Goal: Task Accomplishment & Management: Manage account settings

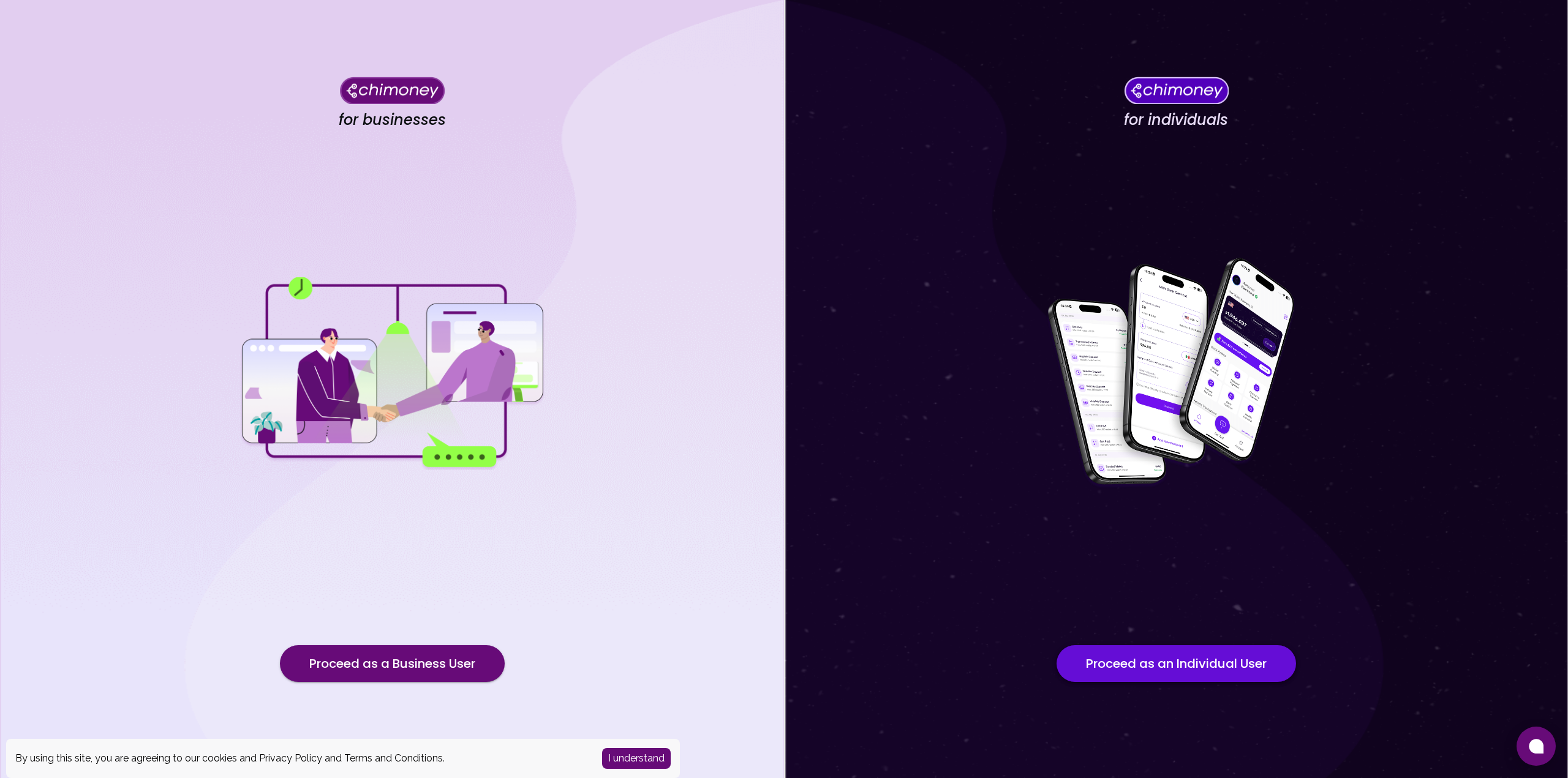
click at [1117, 666] on button "Proceed as an Individual User" at bounding box center [1176, 664] width 239 height 36
click at [454, 660] on button "Proceed as a Business User" at bounding box center [392, 664] width 225 height 36
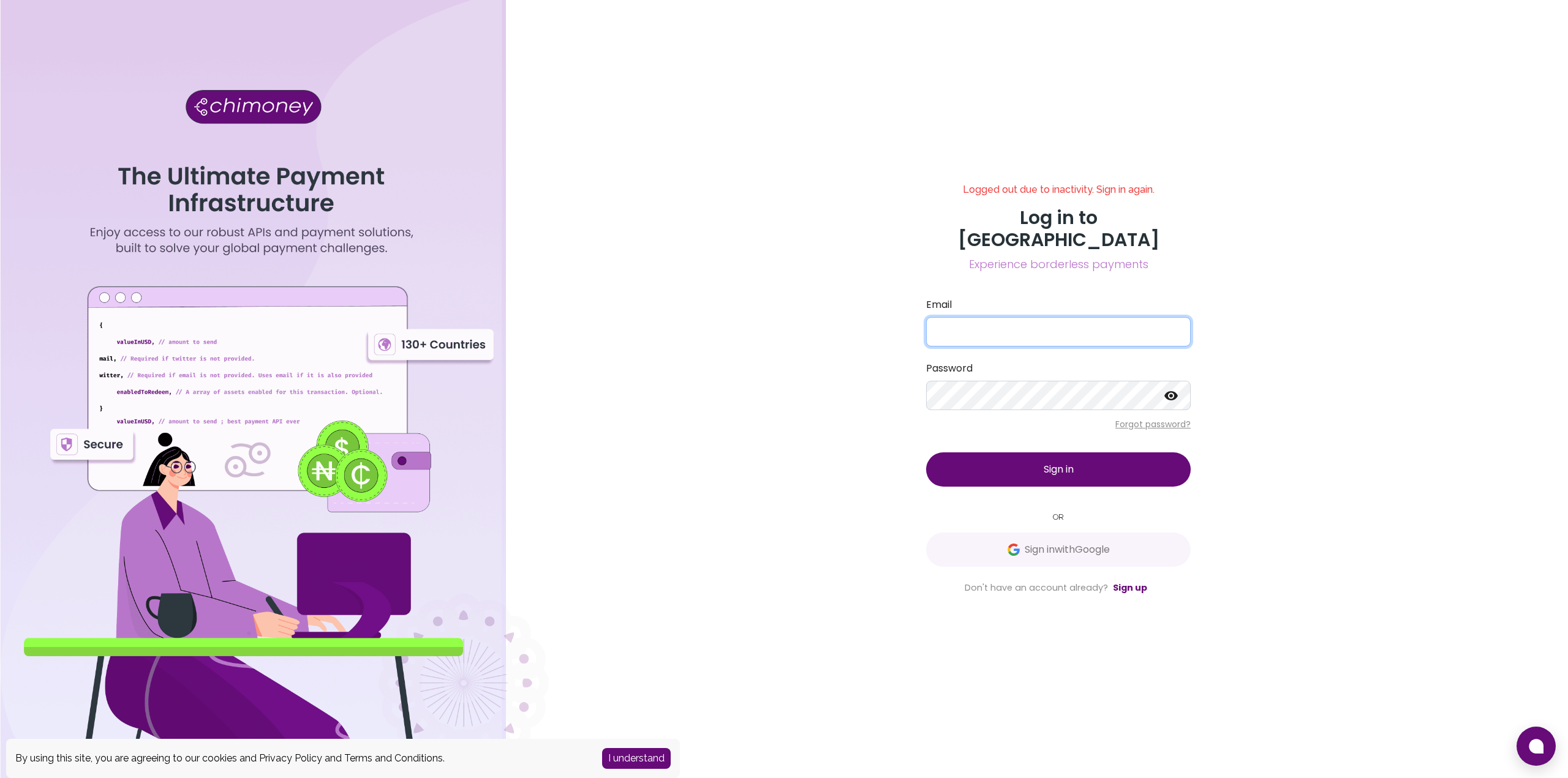
click at [1015, 319] on input "Email" at bounding box center [1058, 332] width 265 height 29
click at [0, 778] on com-1password-button at bounding box center [0, 778] width 0 height 0
type input "tech@interledger.org"
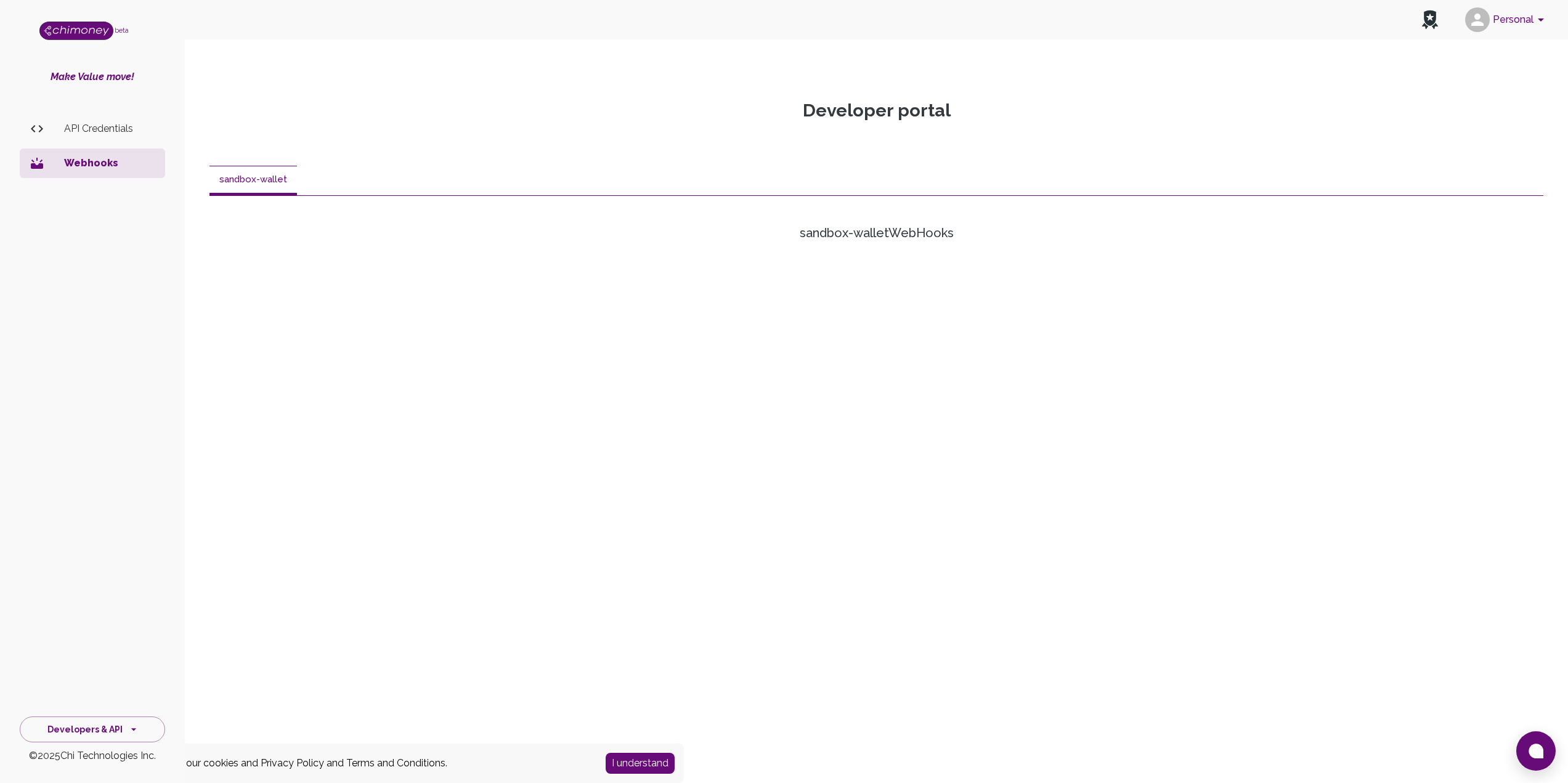
click at [111, 140] on li "API Credentials" at bounding box center [92, 128] width 145 height 29
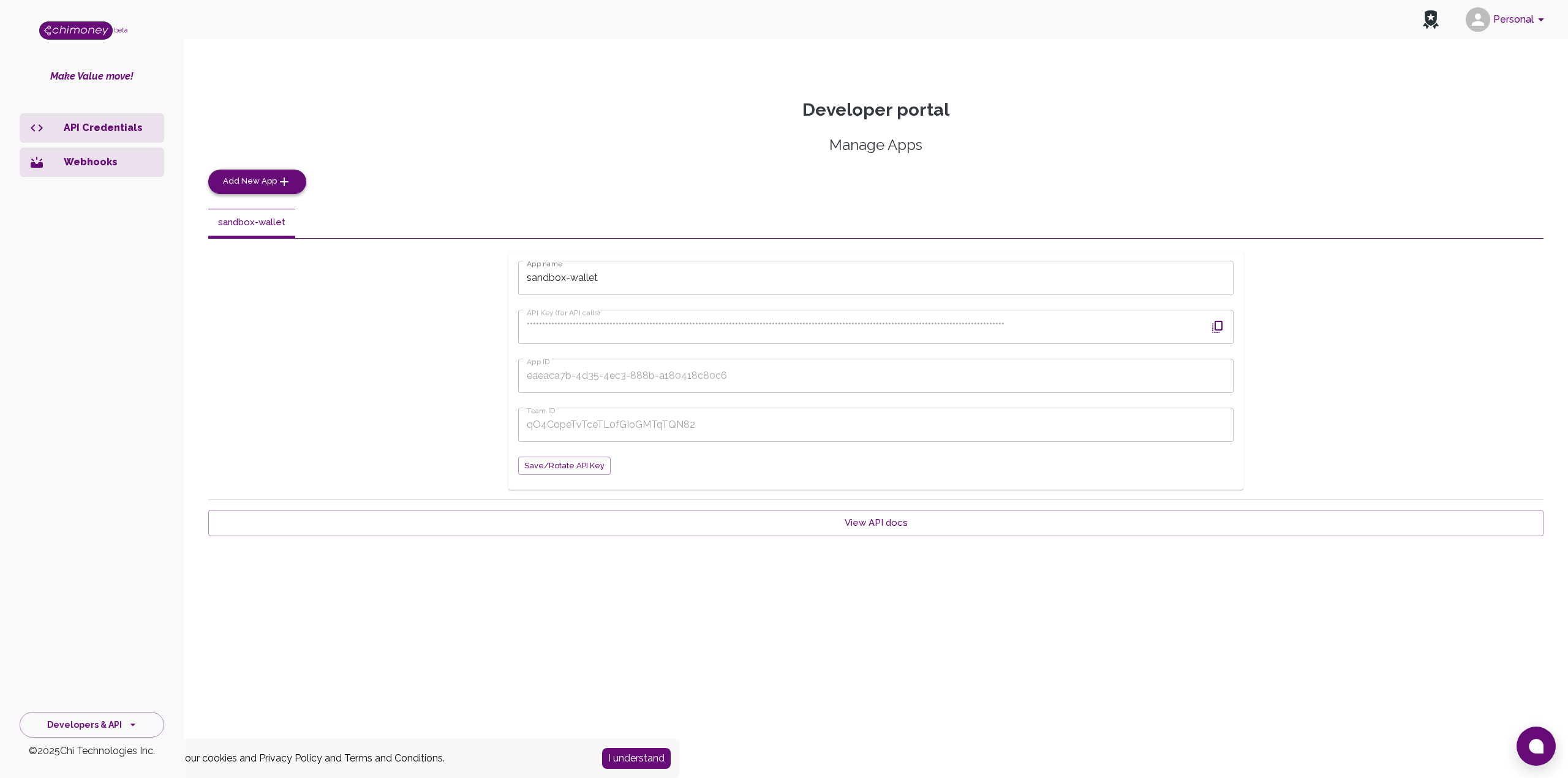
click at [224, 176] on span "Add New App" at bounding box center [250, 181] width 54 height 14
click at [1219, 323] on icon "button" at bounding box center [1218, 327] width 15 height 15
click at [516, 374] on div "**********" at bounding box center [876, 370] width 735 height 239
click at [1219, 327] on icon "button" at bounding box center [1218, 327] width 15 height 15
click at [331, 224] on button "App-2" at bounding box center [328, 223] width 55 height 29
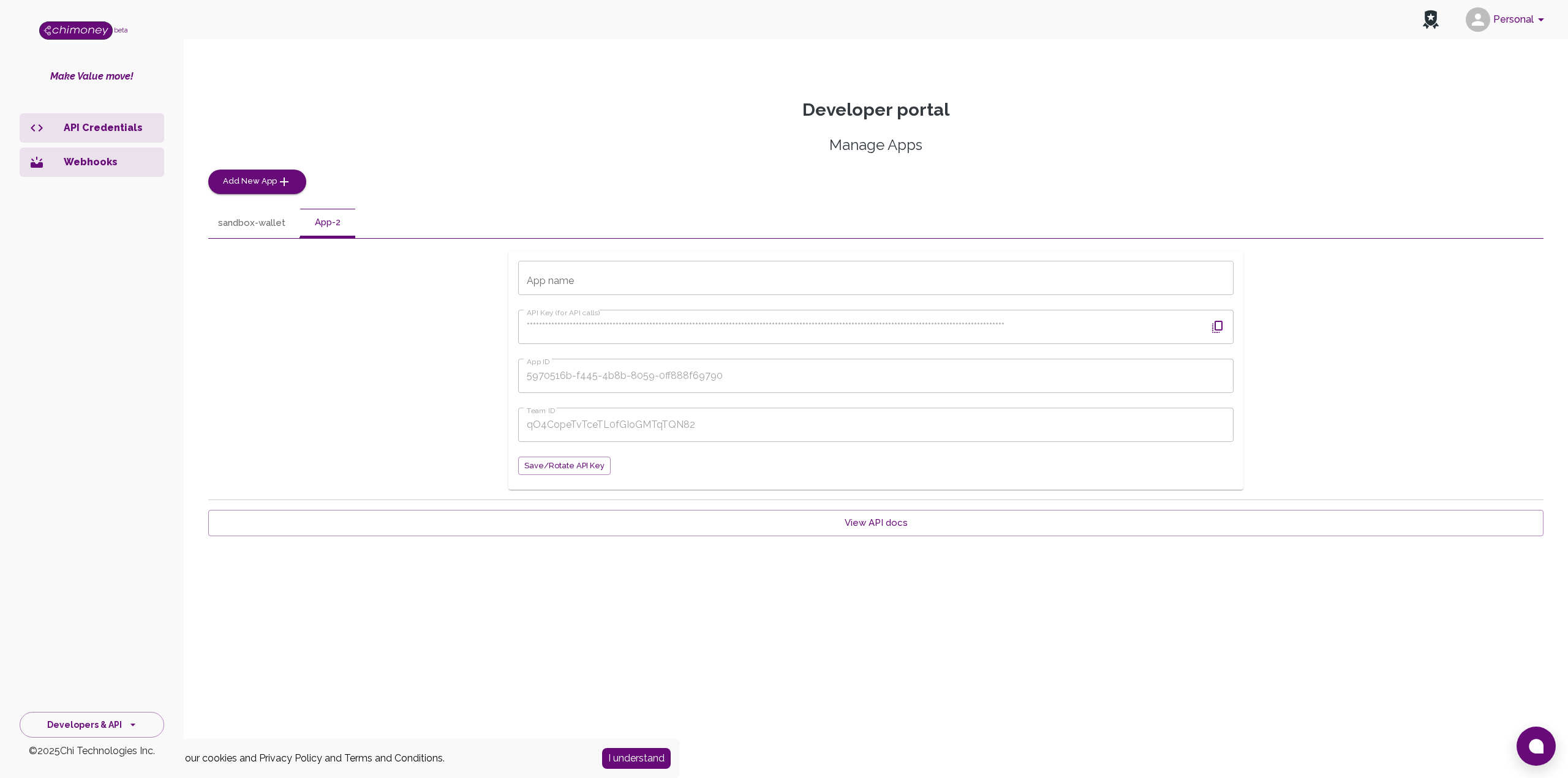
click at [268, 230] on button "sandbox-wallet" at bounding box center [252, 223] width 87 height 29
click at [306, 225] on button "App-2" at bounding box center [328, 223] width 55 height 29
click at [260, 230] on button "sandbox-wallet" at bounding box center [252, 223] width 87 height 29
click at [338, 221] on button "App-2" at bounding box center [328, 223] width 55 height 29
click at [585, 271] on input "App name" at bounding box center [876, 278] width 715 height 34
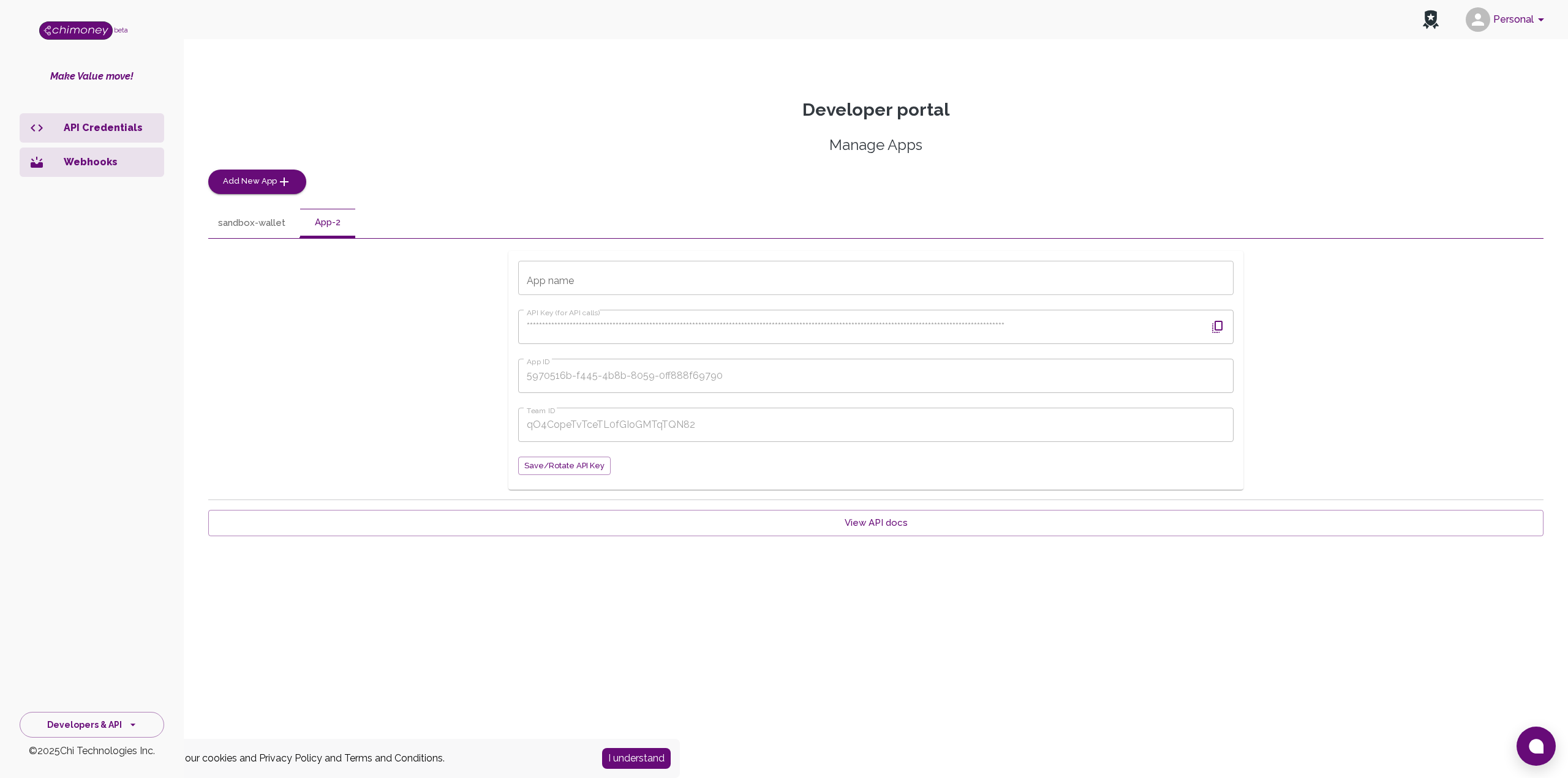
click at [260, 216] on button "sandbox-wallet" at bounding box center [252, 223] width 87 height 29
click at [341, 228] on button "App-2" at bounding box center [328, 223] width 55 height 29
click at [203, 212] on div "**********" at bounding box center [875, 332] width 1365 height 467
click at [220, 227] on button "sandbox-wallet" at bounding box center [252, 223] width 87 height 29
click at [322, 225] on button "App-2" at bounding box center [328, 223] width 55 height 29
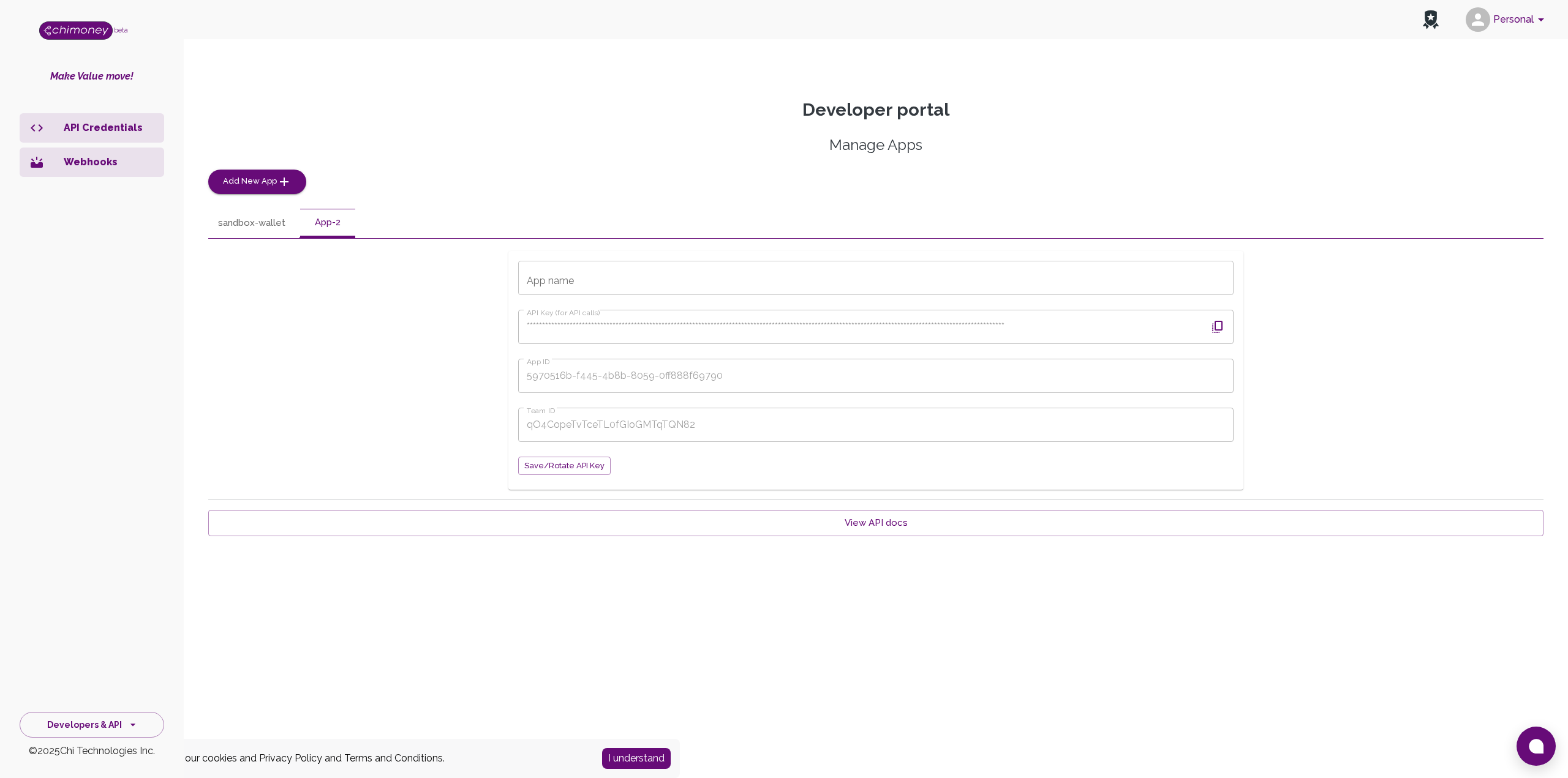
click at [570, 277] on input "App name" at bounding box center [876, 278] width 715 height 34
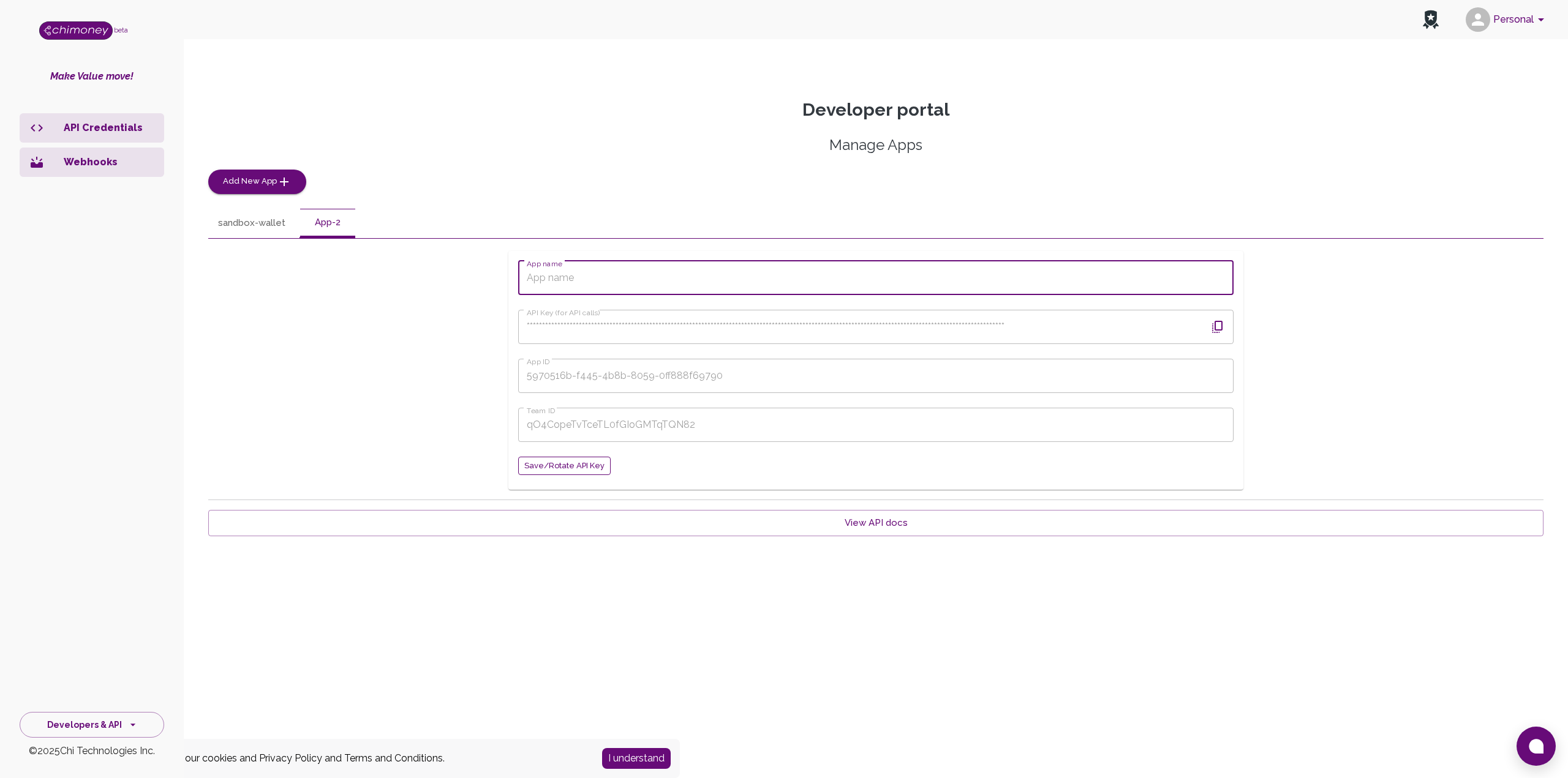
click at [590, 469] on span "Save/Rotate API key" at bounding box center [564, 466] width 80 height 14
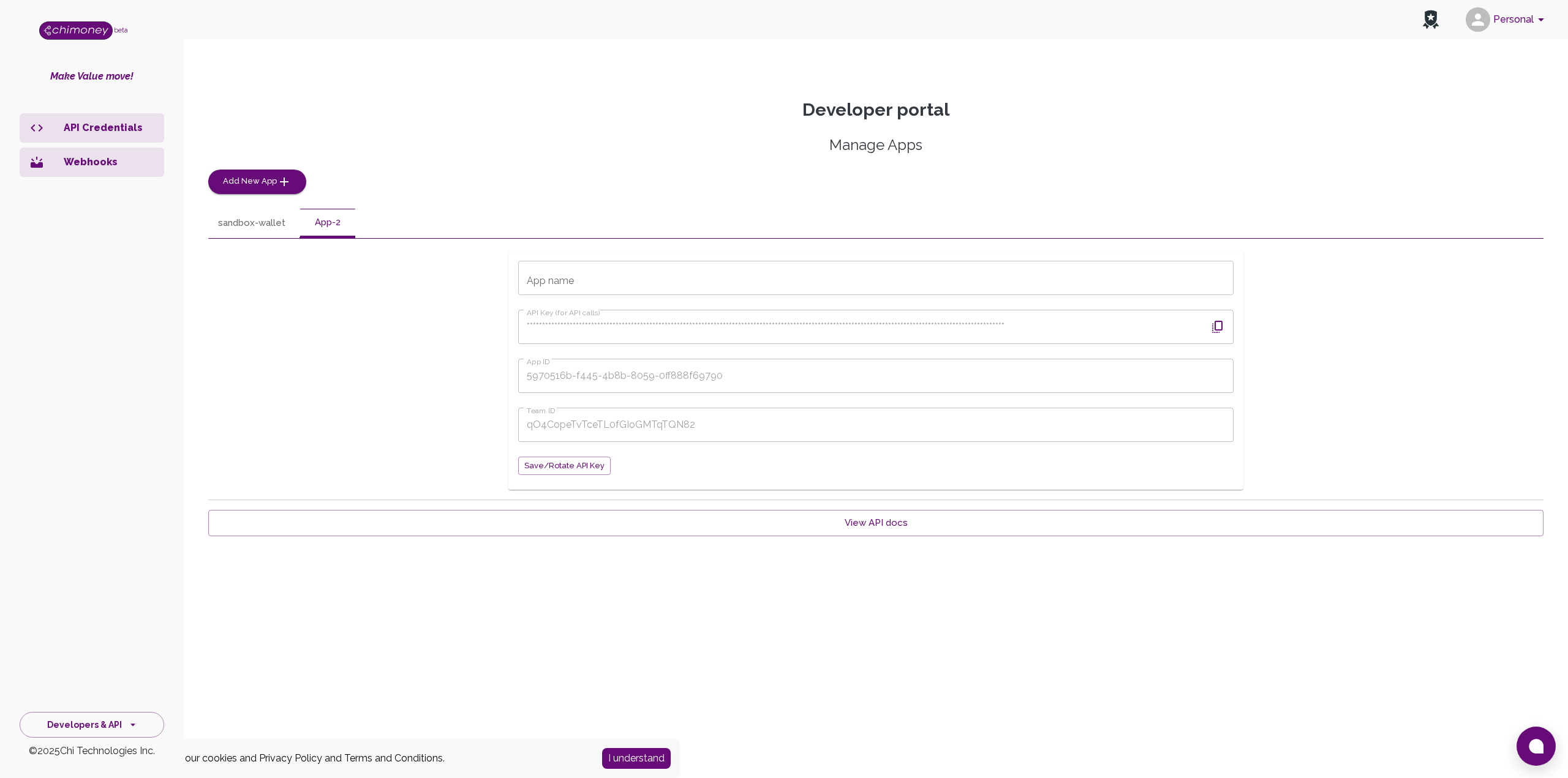
click at [271, 233] on button "sandbox-wallet" at bounding box center [252, 223] width 87 height 29
click at [540, 466] on span "Save/Rotate API key" at bounding box center [564, 466] width 80 height 14
click at [319, 224] on button "App-2" at bounding box center [328, 223] width 55 height 29
click at [629, 760] on button "I understand" at bounding box center [637, 758] width 69 height 21
click at [336, 224] on button "App-2" at bounding box center [328, 223] width 55 height 29
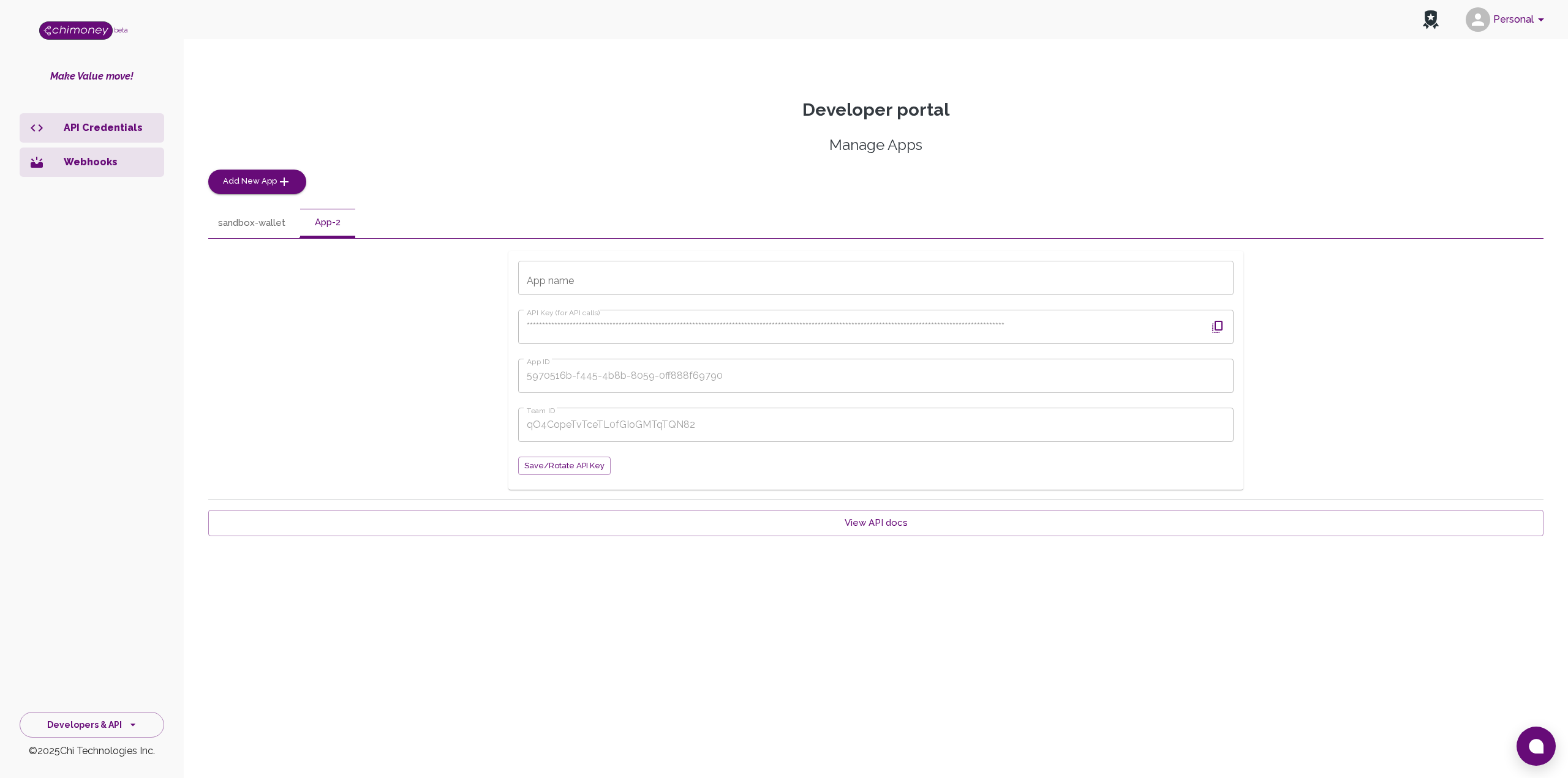
click at [336, 224] on button "App-2" at bounding box center [328, 223] width 55 height 29
click at [237, 219] on button "sandbox-wallet" at bounding box center [252, 223] width 87 height 29
click at [292, 219] on button "sandbox-wallet" at bounding box center [252, 223] width 87 height 29
click at [324, 223] on button "App-2" at bounding box center [328, 223] width 55 height 29
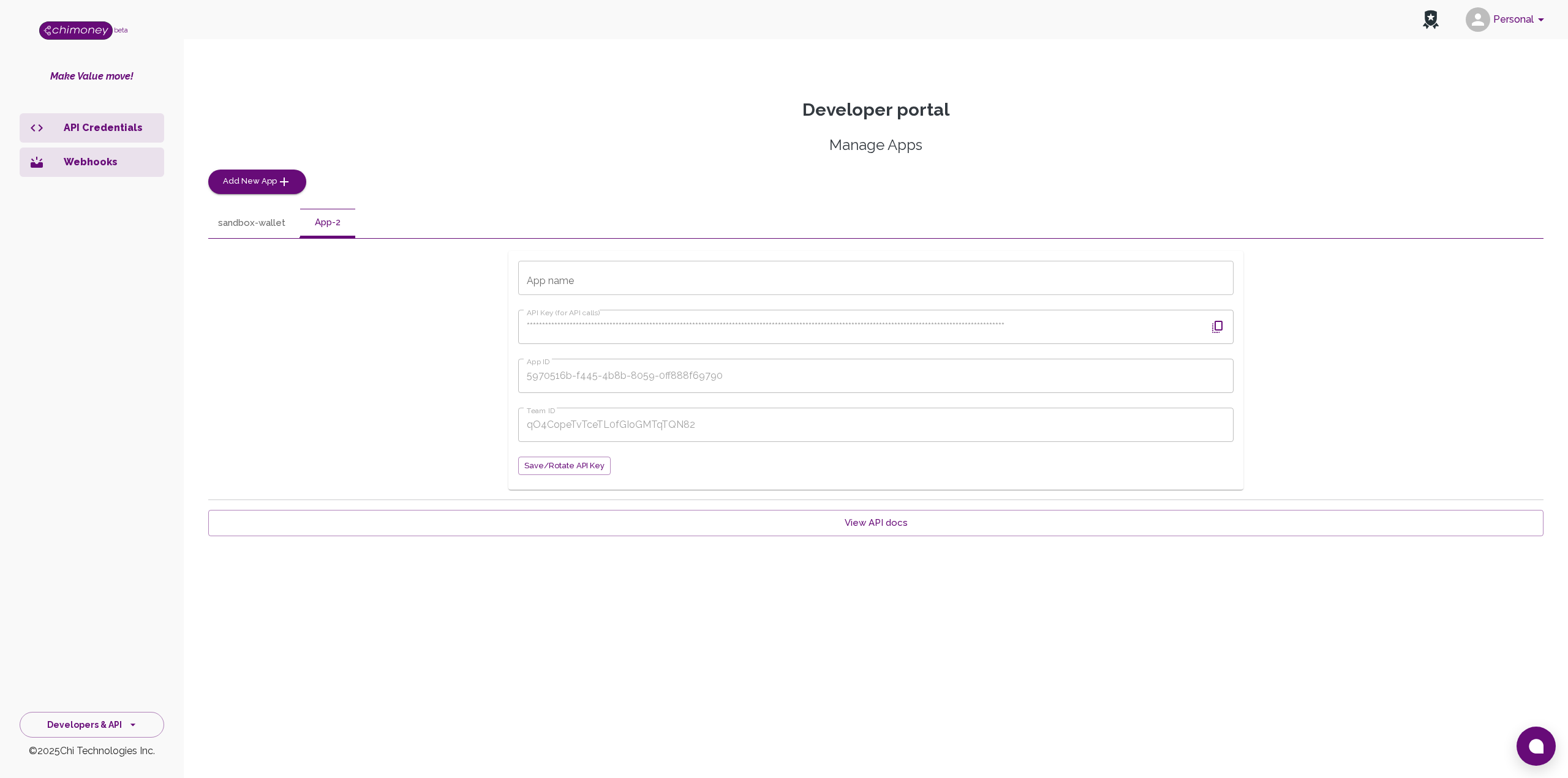
click at [564, 275] on input "App name" at bounding box center [876, 278] width 715 height 34
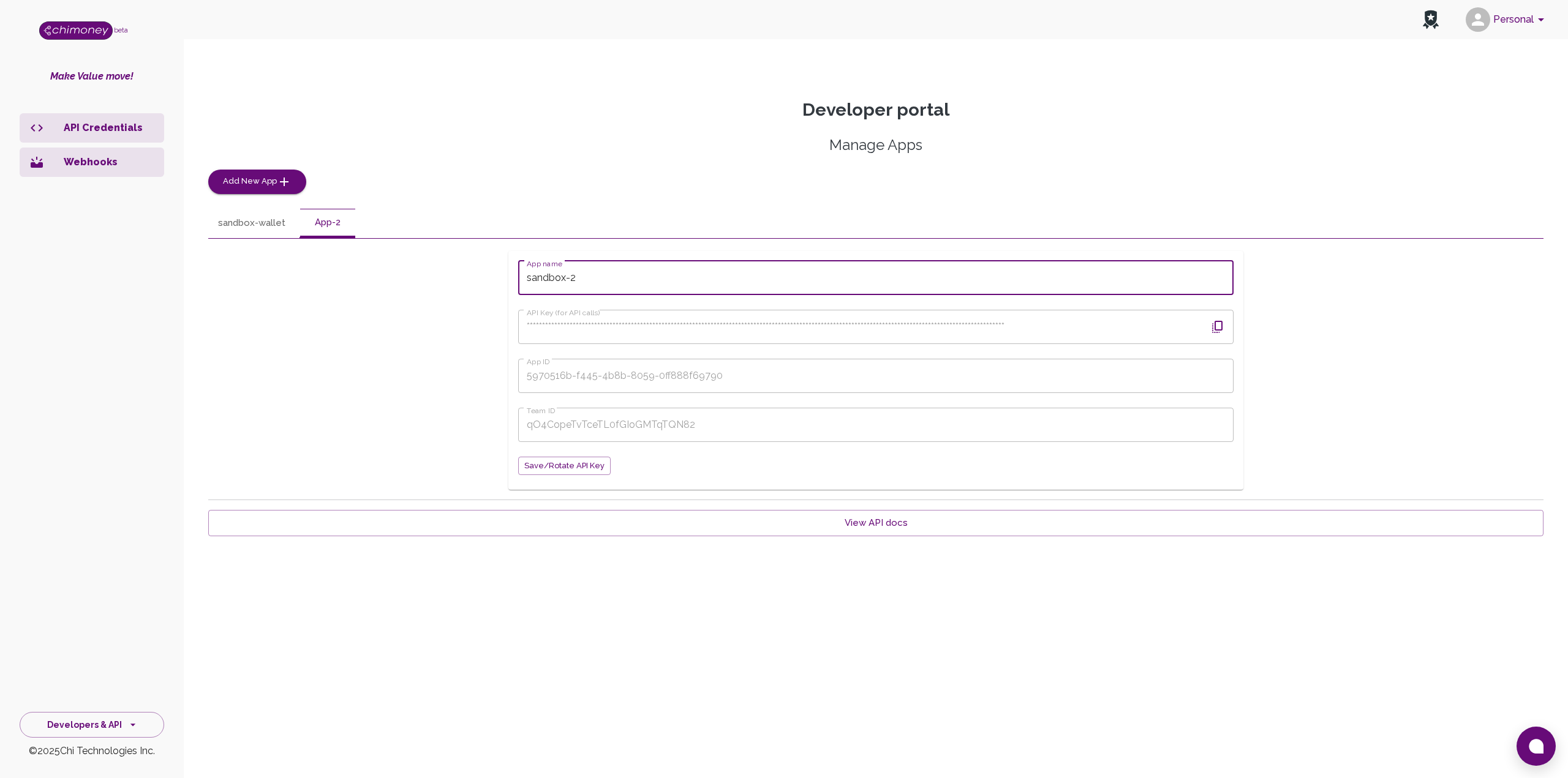
type input "sandbox-2"
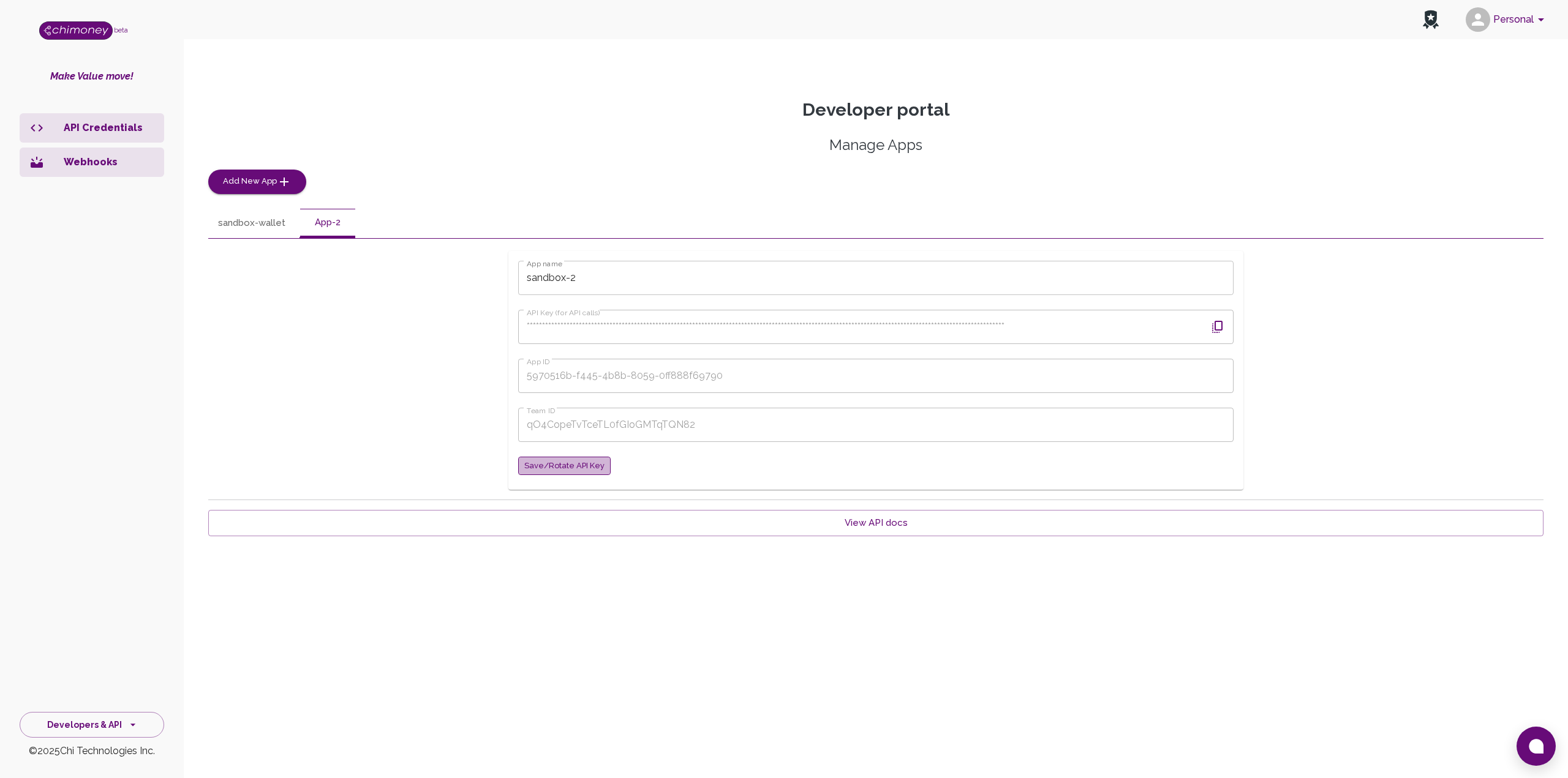
click at [581, 471] on span "Save/Rotate API key" at bounding box center [564, 466] width 80 height 14
click at [1215, 327] on icon "button" at bounding box center [1217, 327] width 10 height 12
click at [350, 229] on button "sandbox-2" at bounding box center [333, 223] width 65 height 29
click at [1221, 327] on icon "button" at bounding box center [1218, 327] width 15 height 15
click at [503, 366] on div "**********" at bounding box center [876, 370] width 1335 height 239
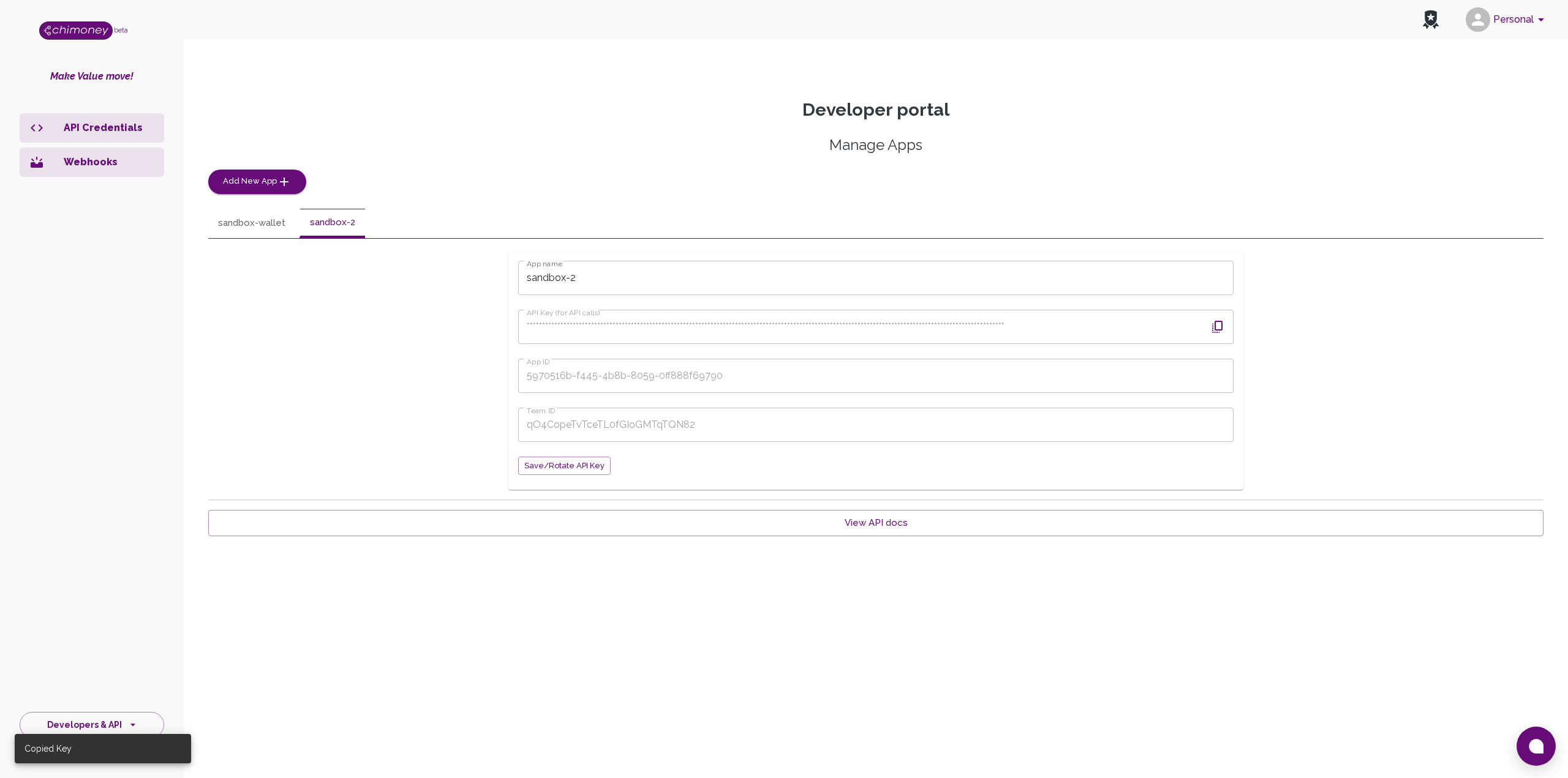
click at [461, 477] on div "**********" at bounding box center [876, 370] width 1335 height 239
click at [577, 468] on span "Save/Rotate API key" at bounding box center [564, 466] width 80 height 14
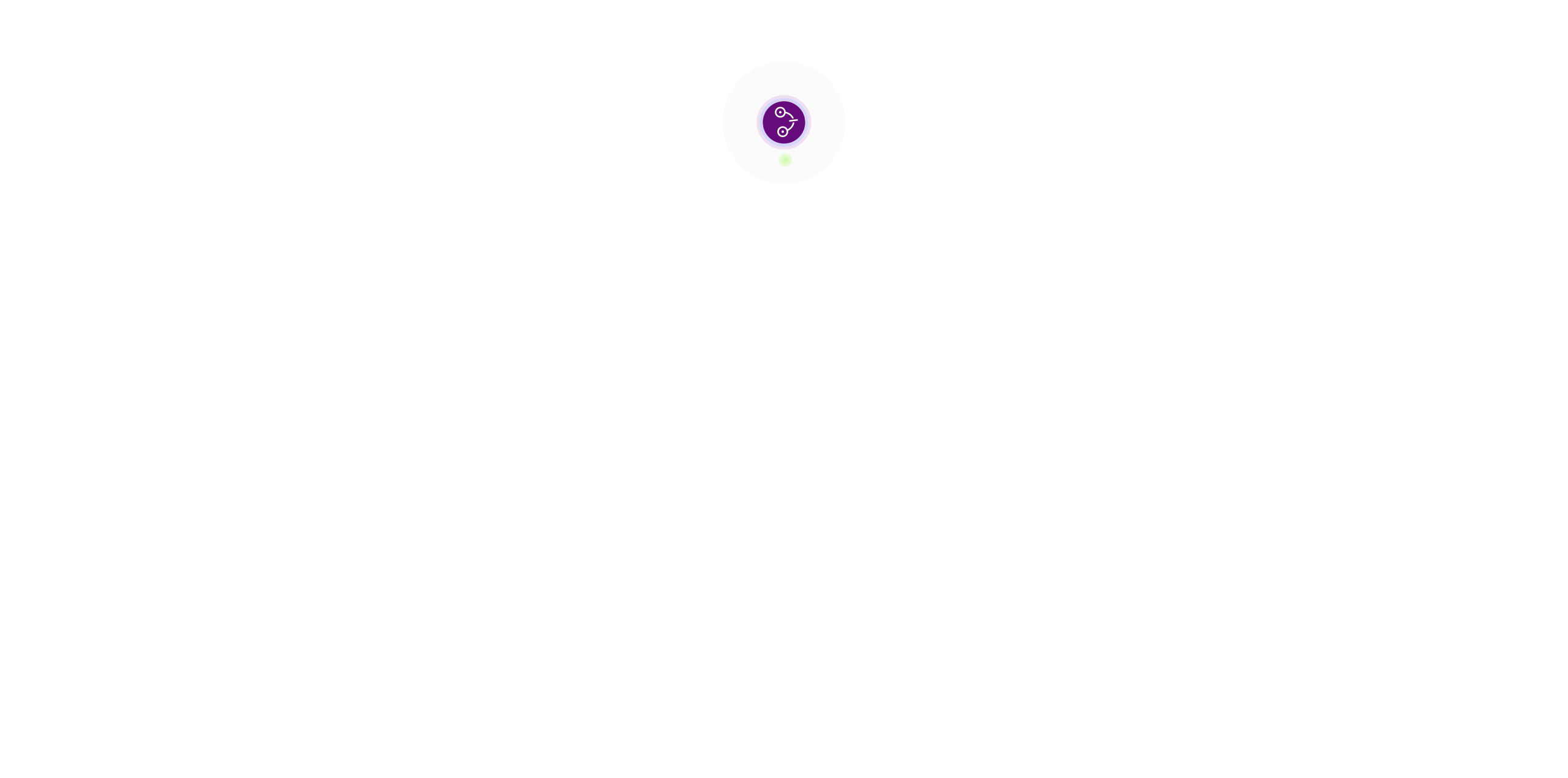
click at [325, 220] on section at bounding box center [784, 122] width 1568 height 245
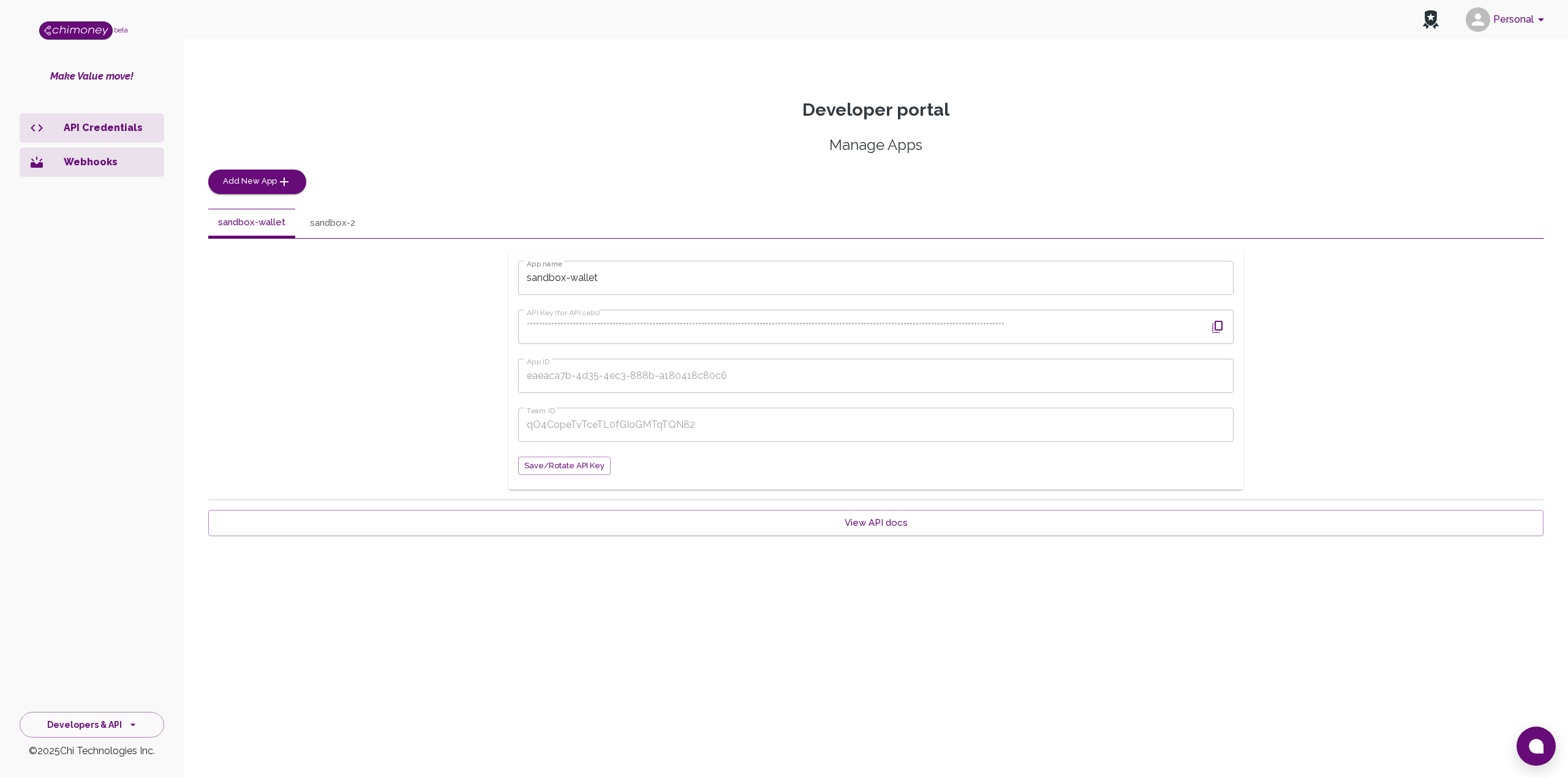
click at [330, 220] on button "sandbox-2" at bounding box center [333, 223] width 65 height 29
click at [580, 464] on span "Save/Rotate API key" at bounding box center [564, 466] width 80 height 14
click at [630, 530] on link "View API docs" at bounding box center [876, 523] width 1335 height 26
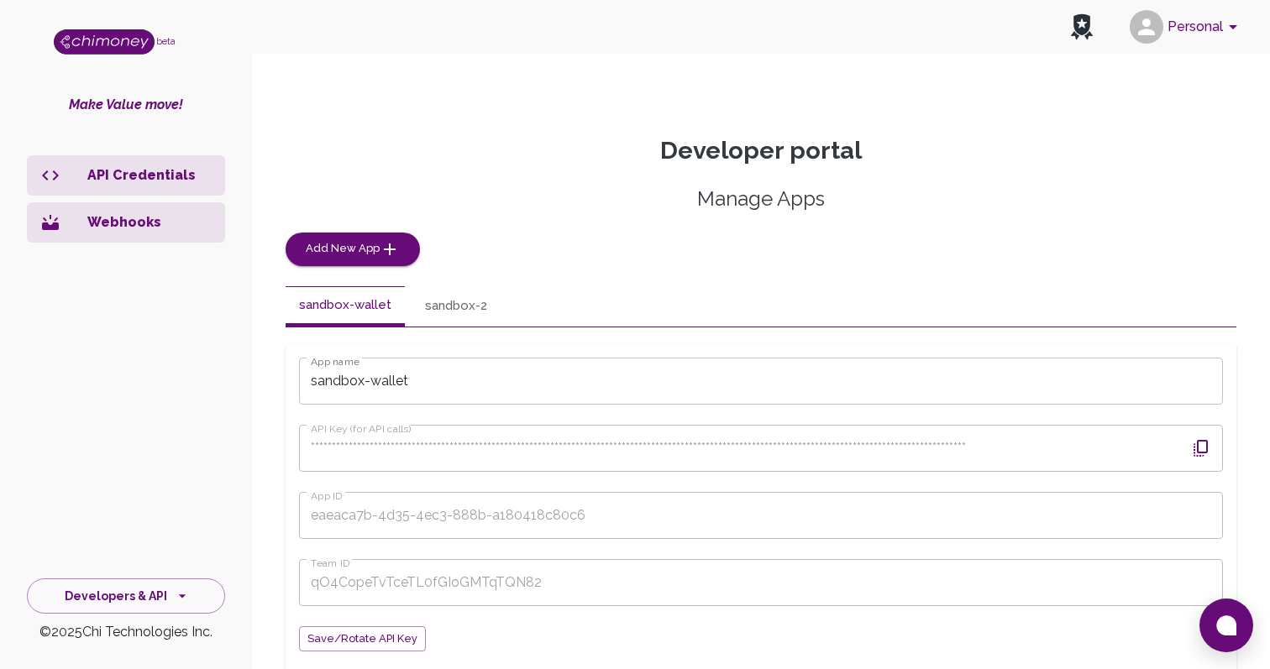
click at [433, 308] on button "sandbox-2" at bounding box center [456, 306] width 89 height 40
click at [445, 307] on button "sandbox-2" at bounding box center [456, 306] width 89 height 40
click at [351, 635] on span "Save/Rotate API key" at bounding box center [362, 639] width 110 height 19
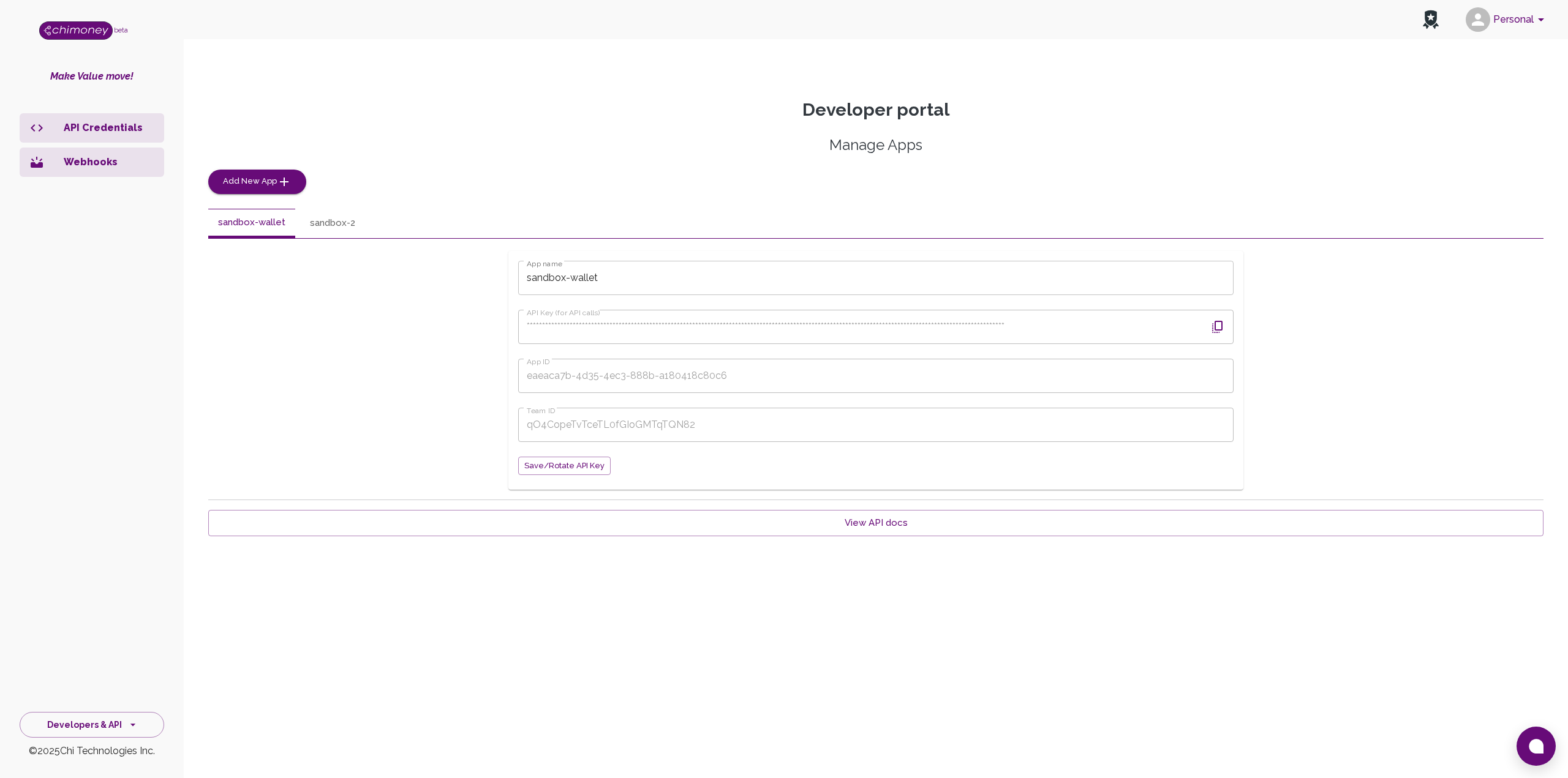
click at [925, 325] on icon "button" at bounding box center [1218, 327] width 15 height 15
click at [512, 377] on div "**********" at bounding box center [876, 370] width 735 height 239
click at [507, 427] on div "**********" at bounding box center [876, 370] width 1335 height 239
click at [325, 236] on button "sandbox-2" at bounding box center [333, 223] width 65 height 29
click at [237, 230] on button "sandbox-wallet" at bounding box center [252, 223] width 87 height 29
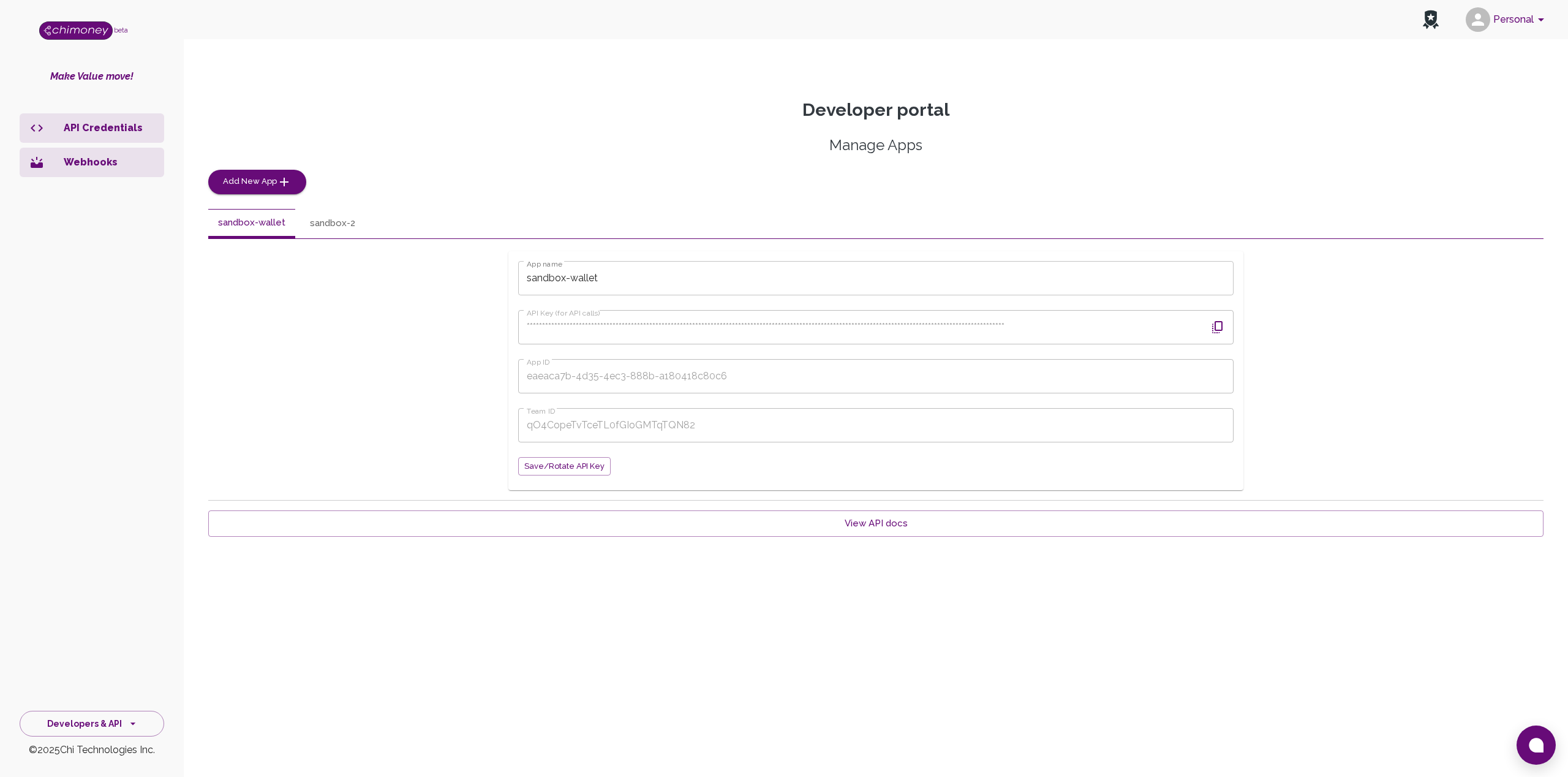
click at [93, 159] on p "Webhooks" at bounding box center [109, 162] width 90 height 15
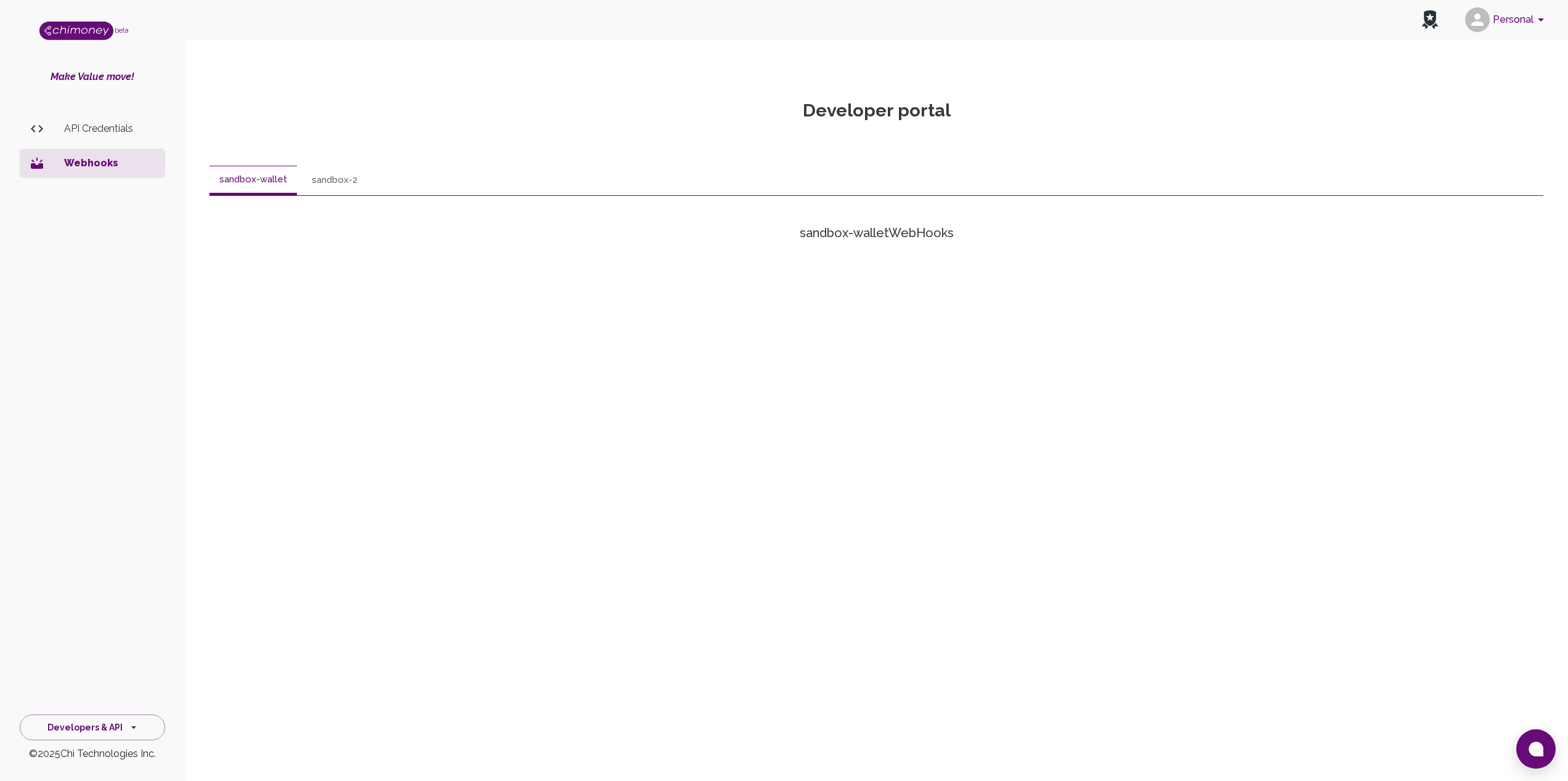
click at [262, 186] on button "sandbox-wallet" at bounding box center [253, 180] width 87 height 29
click at [321, 182] on button "sandbox-2" at bounding box center [334, 180] width 65 height 29
click at [241, 181] on button "sandbox-wallet" at bounding box center [253, 180] width 87 height 29
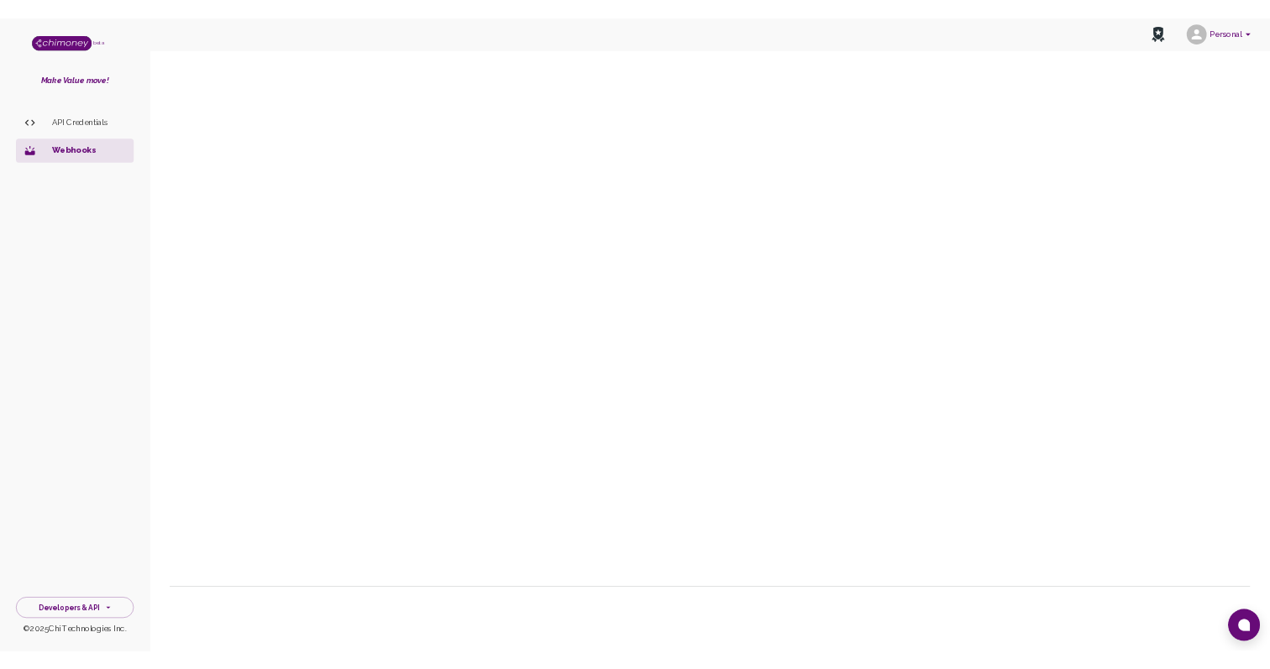
scroll to position [478, 0]
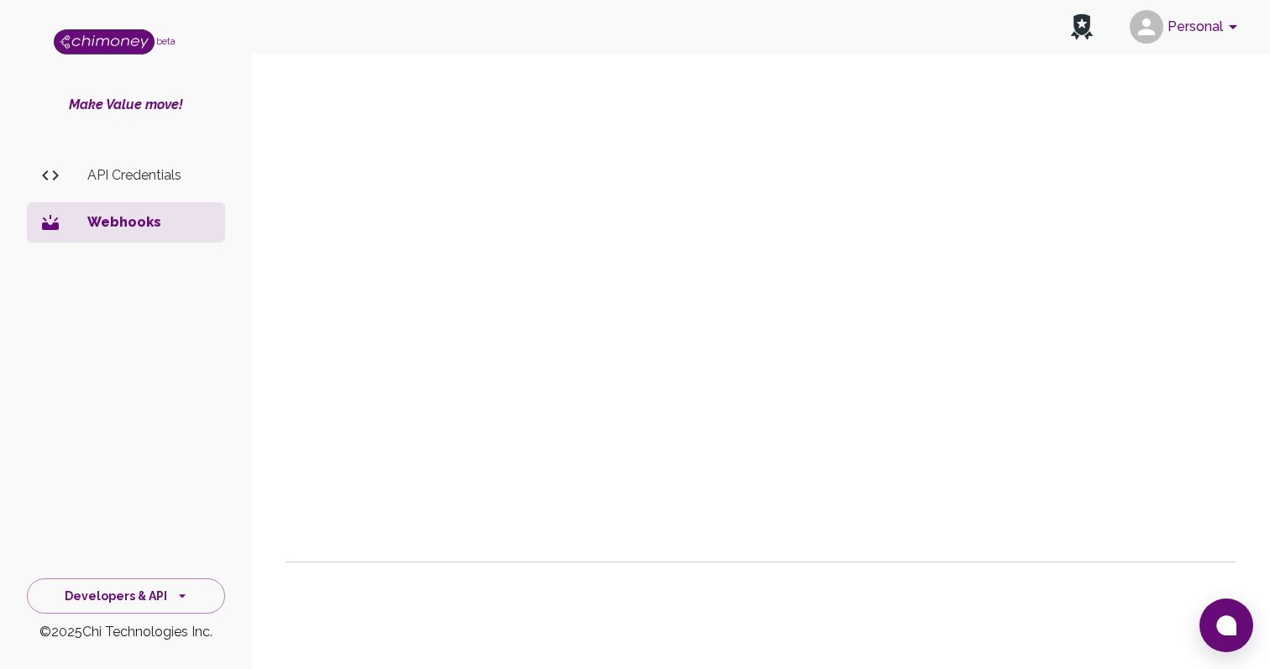
click at [101, 223] on p "Webhooks" at bounding box center [149, 222] width 124 height 20
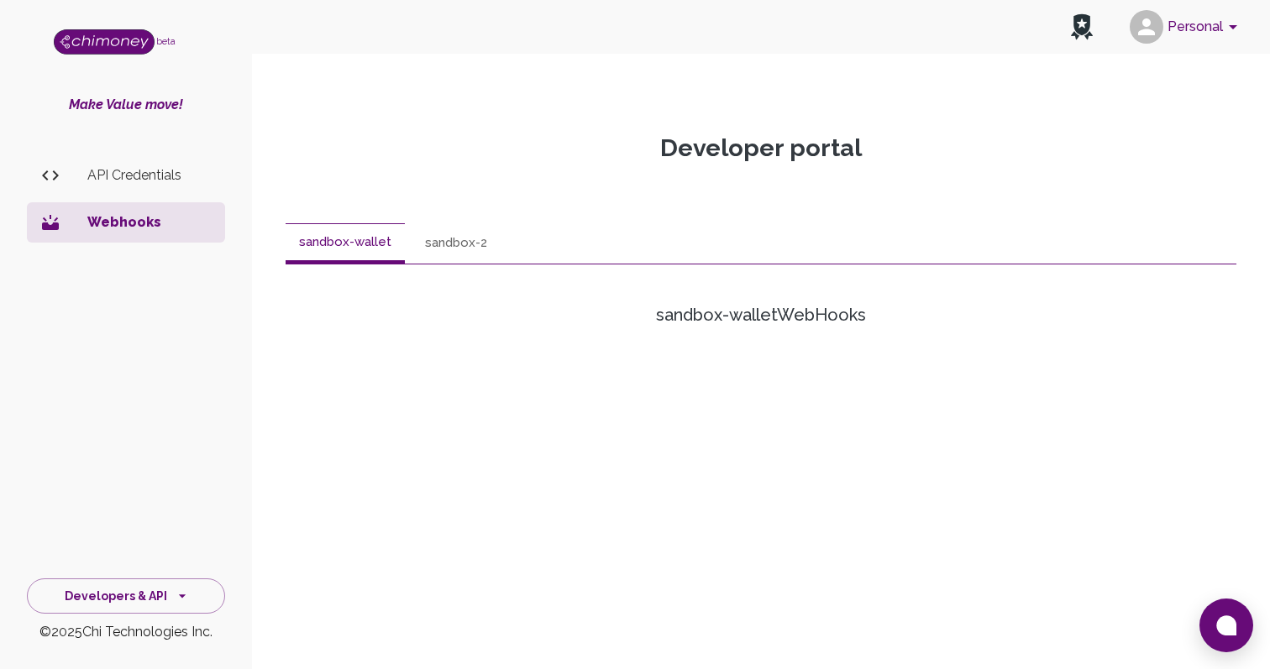
scroll to position [0, 0]
click at [124, 197] on ul "API Credentials Webhooks" at bounding box center [126, 203] width 198 height 108
click at [346, 243] on button "sandbox-wallet" at bounding box center [345, 246] width 119 height 40
click at [122, 102] on p "Make Value move!" at bounding box center [126, 105] width 252 height 20
click at [106, 599] on button "Developers & API" at bounding box center [126, 597] width 198 height 36
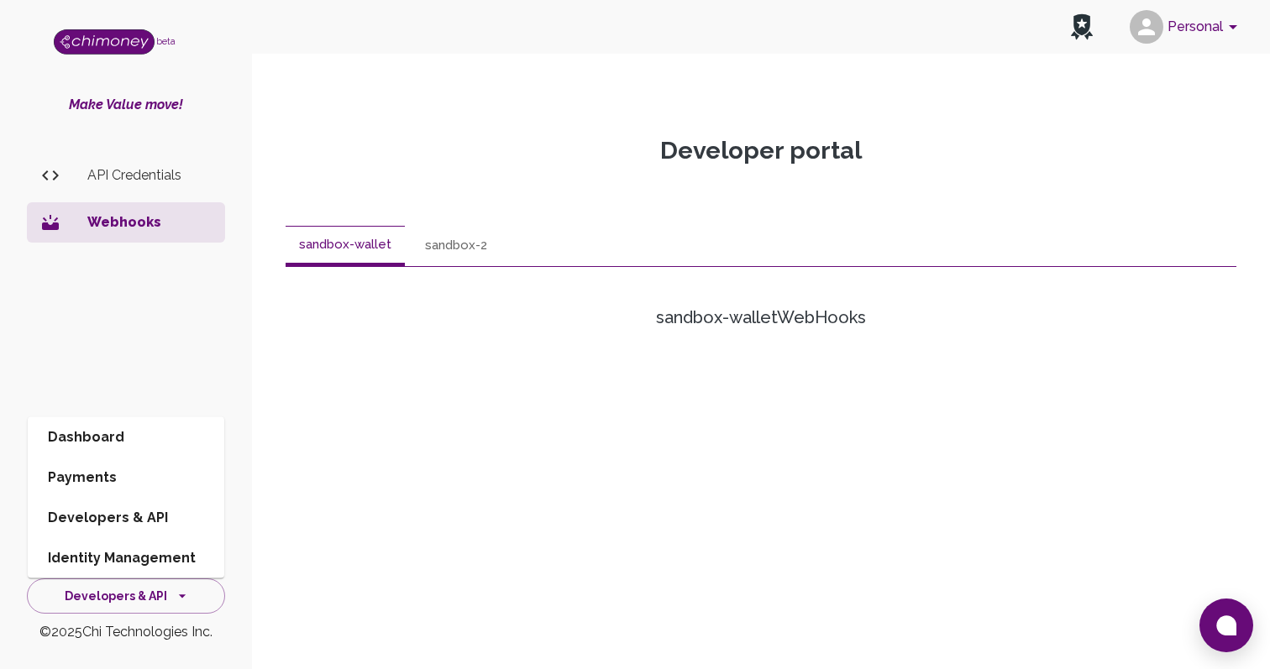
click at [91, 433] on li "Dashboard" at bounding box center [126, 437] width 197 height 40
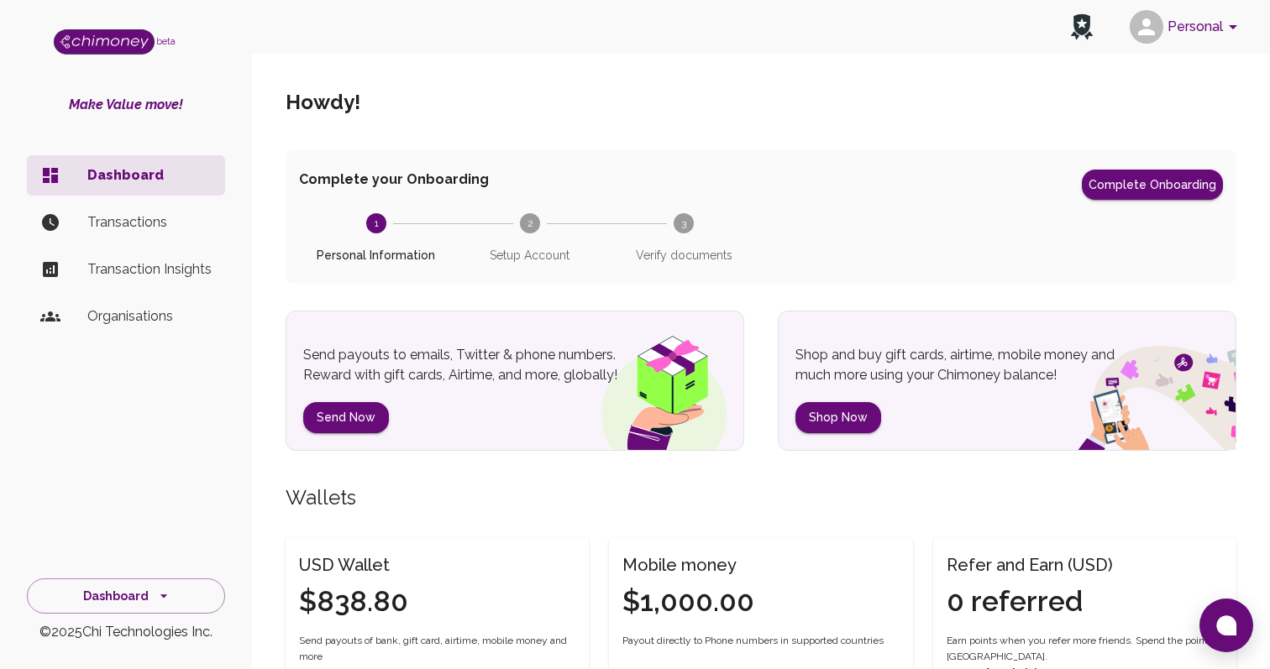
click at [107, 224] on p "Transactions" at bounding box center [149, 222] width 124 height 20
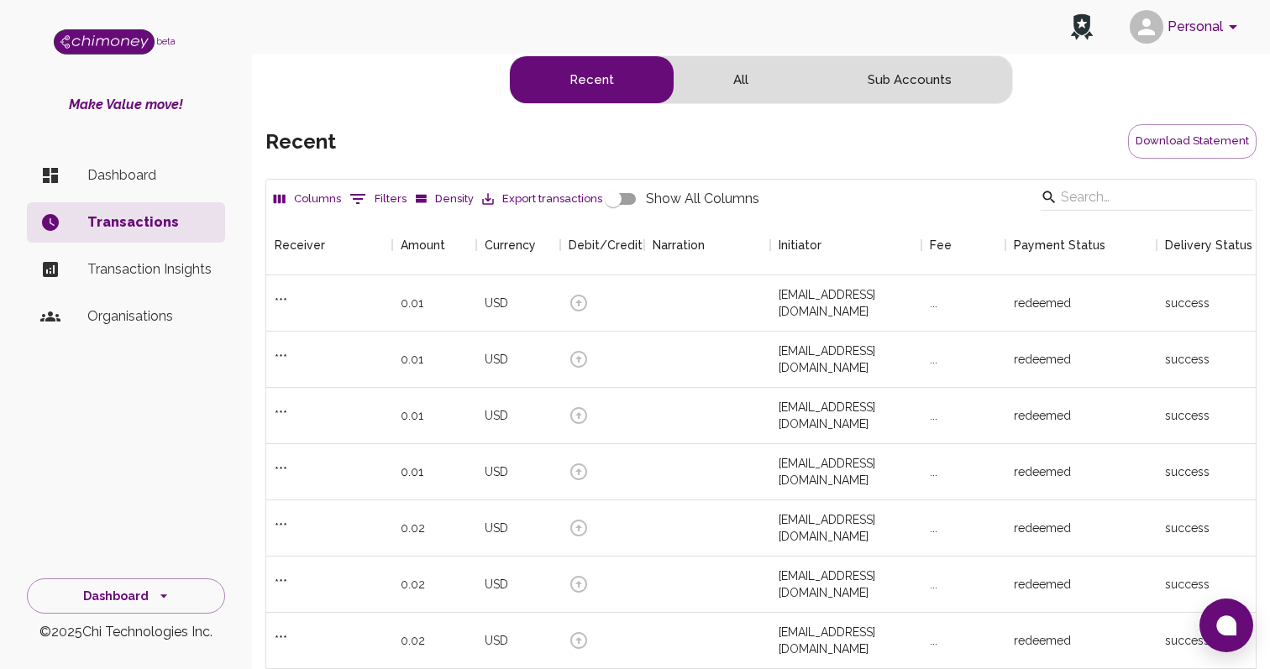
scroll to position [623, 989]
click at [892, 85] on button "Sub Accounts" at bounding box center [909, 79] width 203 height 47
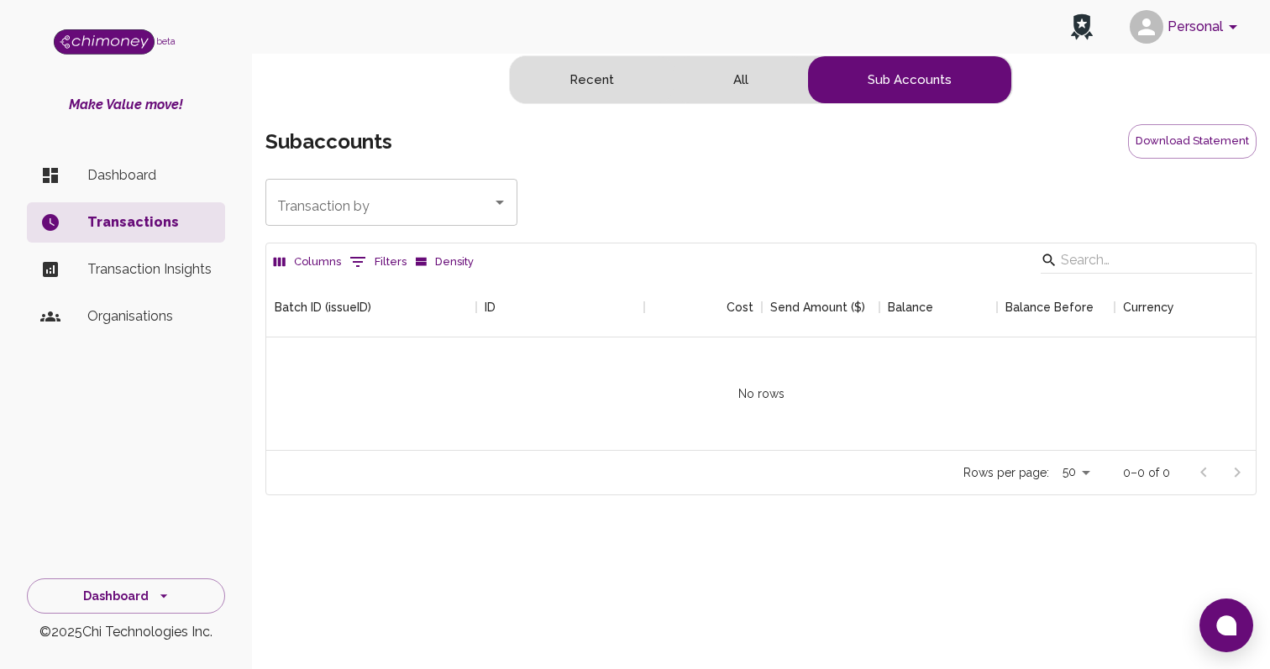
scroll to position [173, 989]
type input "[EMAIL_ADDRESS][DOMAIN_NAME]"
drag, startPoint x: 407, startPoint y: 222, endPoint x: 329, endPoint y: 181, distance: 87.5
click at [329, 180] on div "Transaction by [EMAIL_ADDRESS][DOMAIN_NAME] Transaction by" at bounding box center [391, 202] width 252 height 47
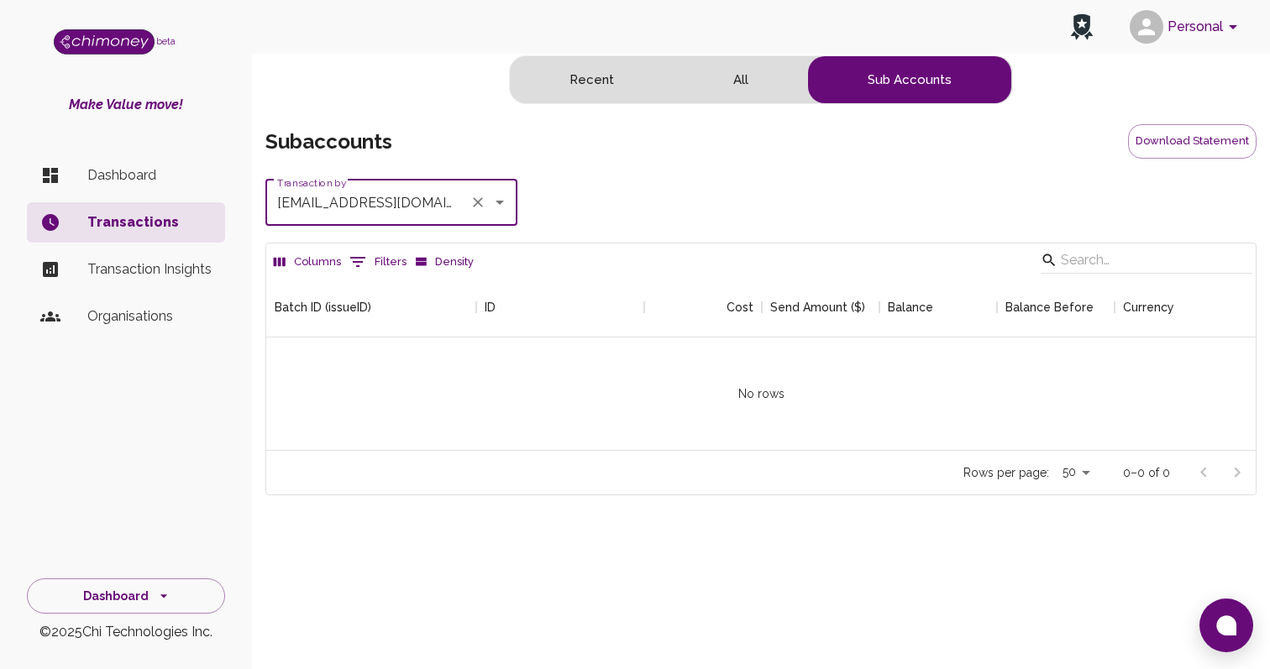
click at [480, 209] on icon "Clear" at bounding box center [477, 202] width 17 height 17
click at [1184, 37] on button "Personal" at bounding box center [1186, 27] width 127 height 44
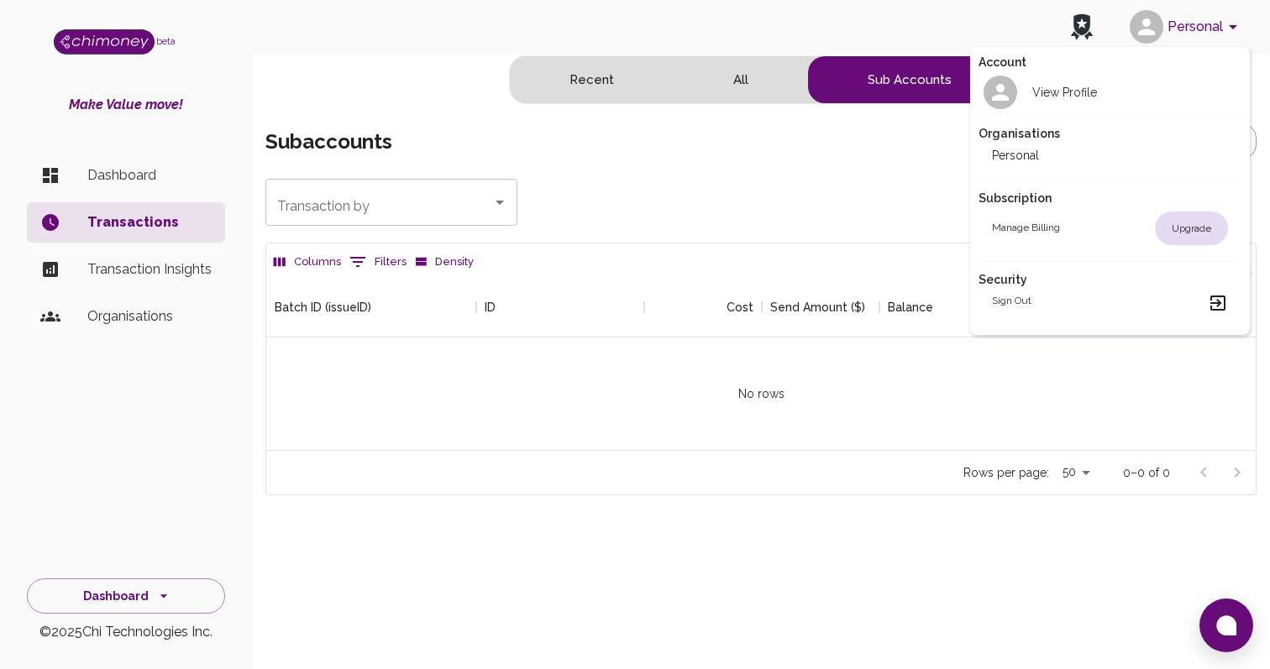
click at [1040, 155] on li "Personal" at bounding box center [1109, 155] width 263 height 27
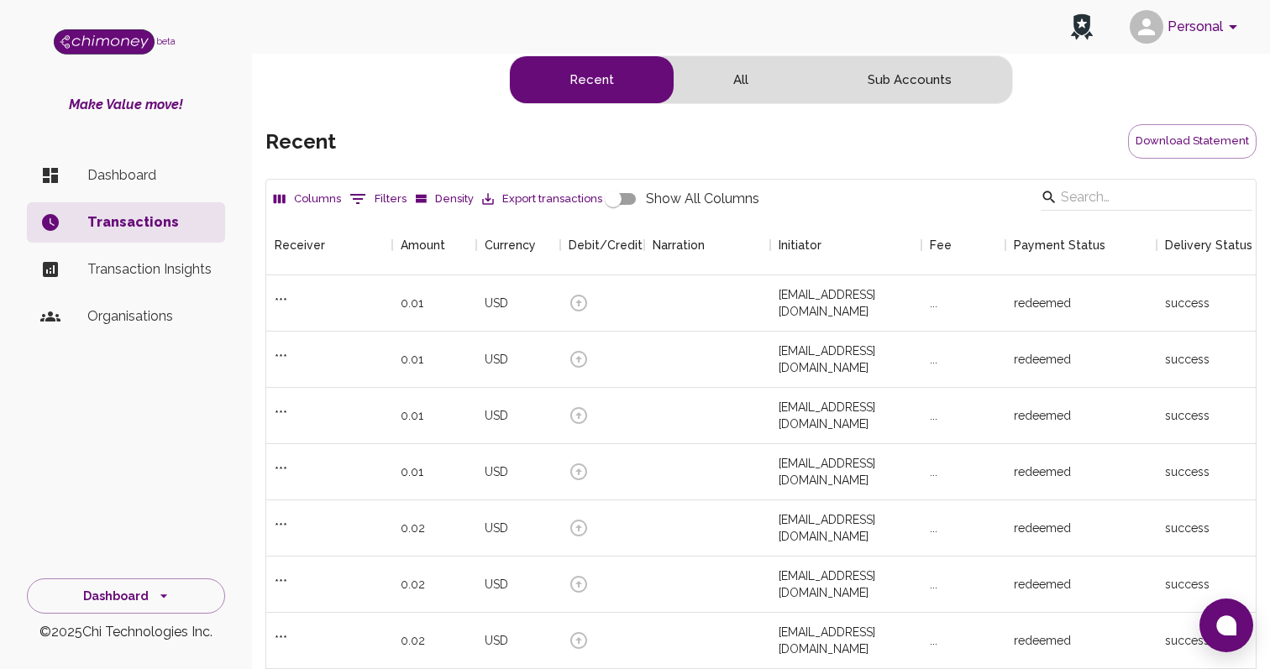
scroll to position [623, 989]
click at [125, 186] on li "Dashboard" at bounding box center [126, 175] width 198 height 40
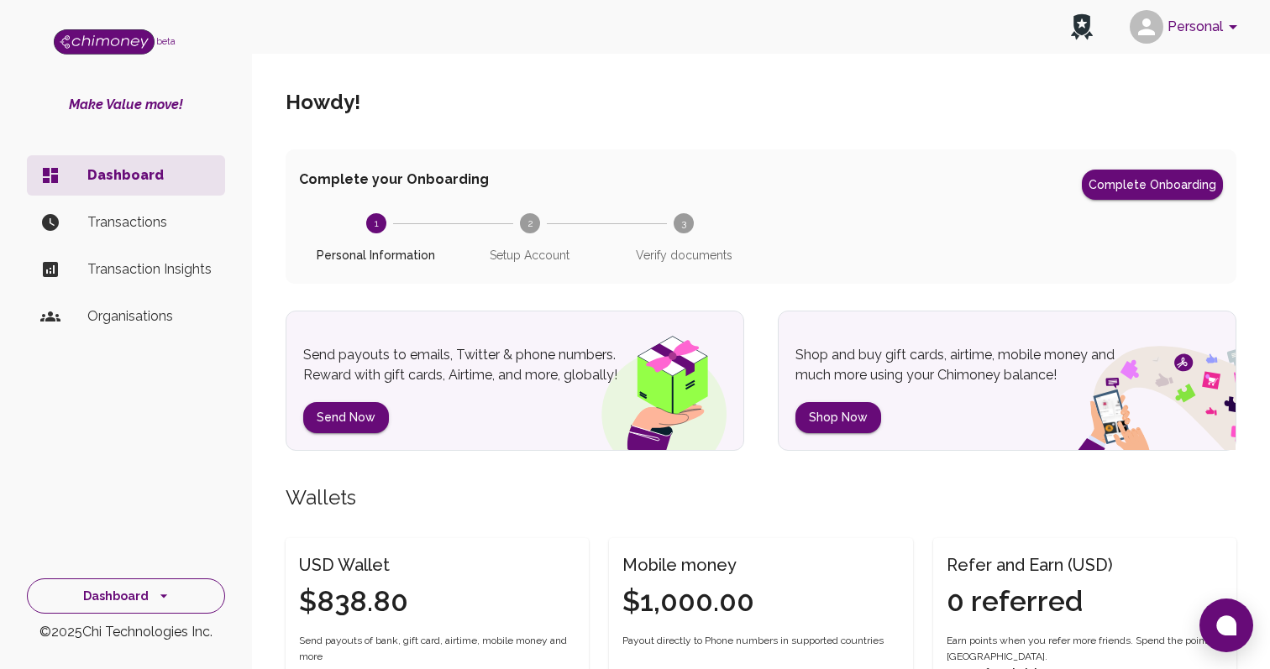
click at [134, 595] on button "Dashboard" at bounding box center [126, 597] width 198 height 36
click at [126, 568] on li "Identity Management" at bounding box center [126, 558] width 197 height 40
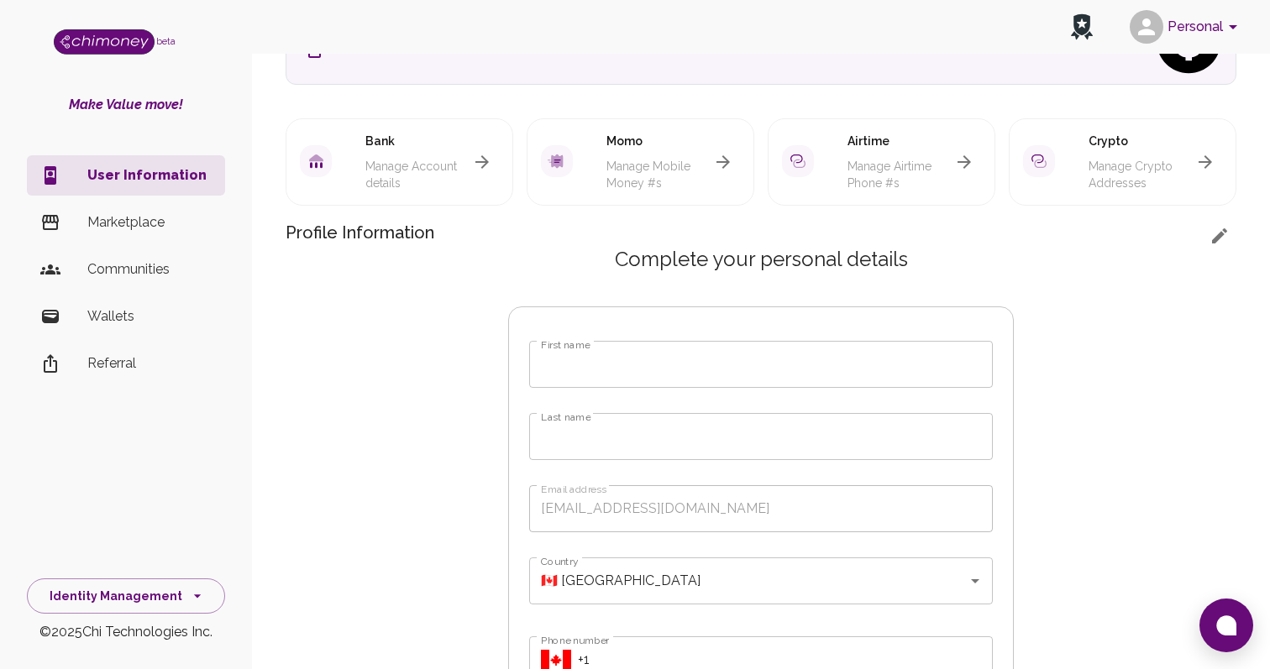
scroll to position [115, 0]
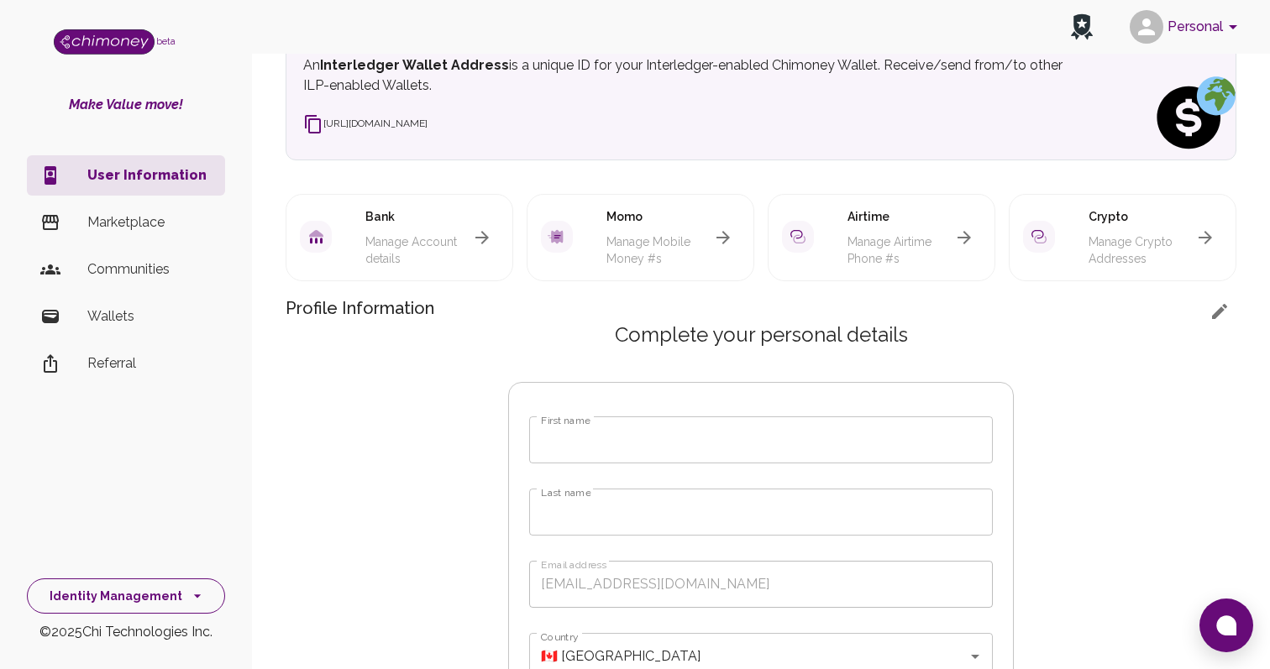
click at [99, 586] on button "Identity Management" at bounding box center [126, 597] width 198 height 36
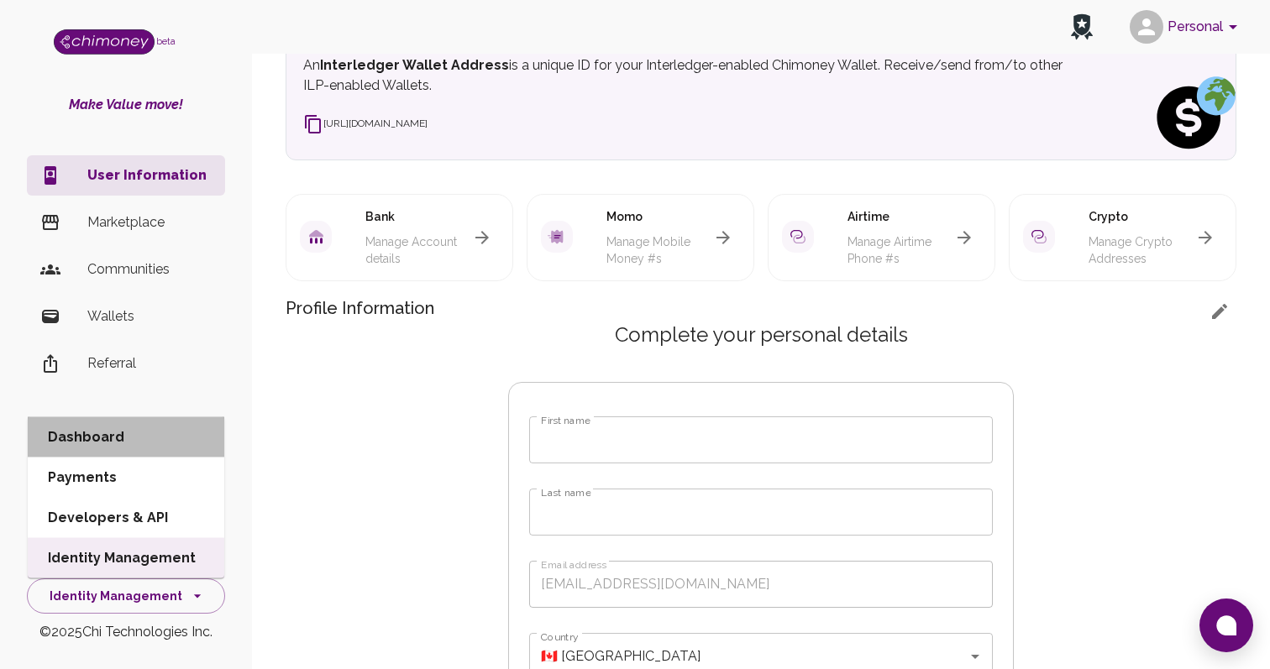
click at [125, 443] on li "Dashboard" at bounding box center [126, 437] width 197 height 40
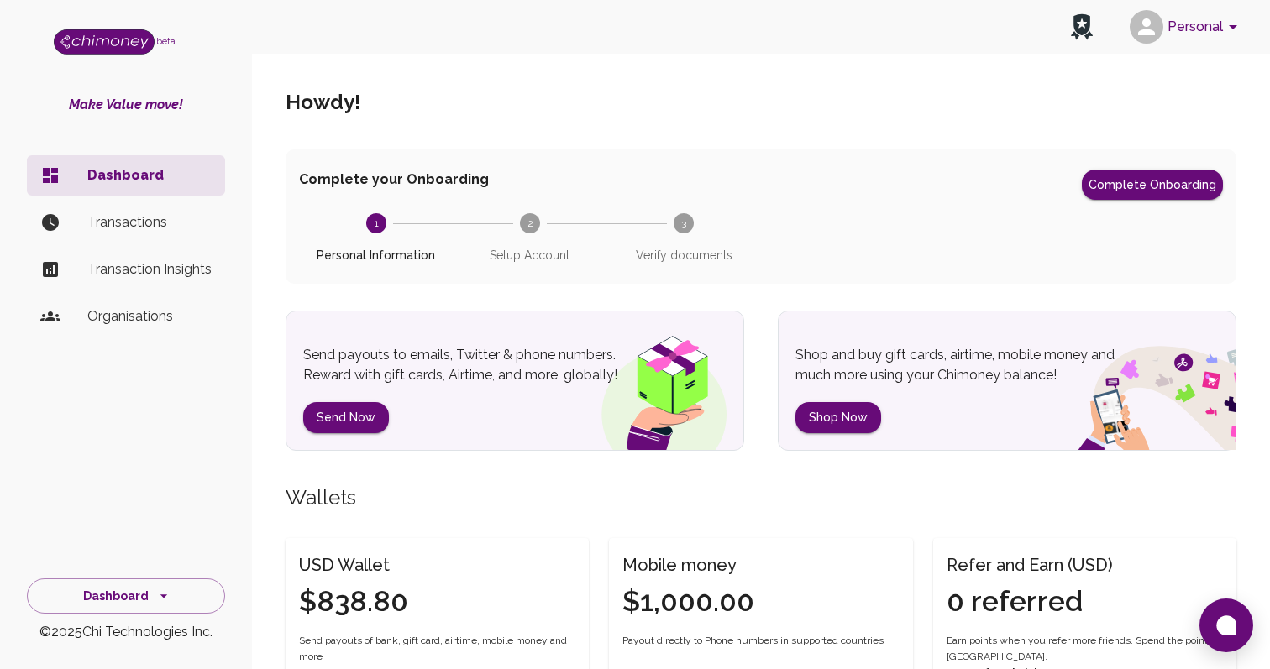
click at [127, 321] on p "Organisations" at bounding box center [149, 317] width 124 height 20
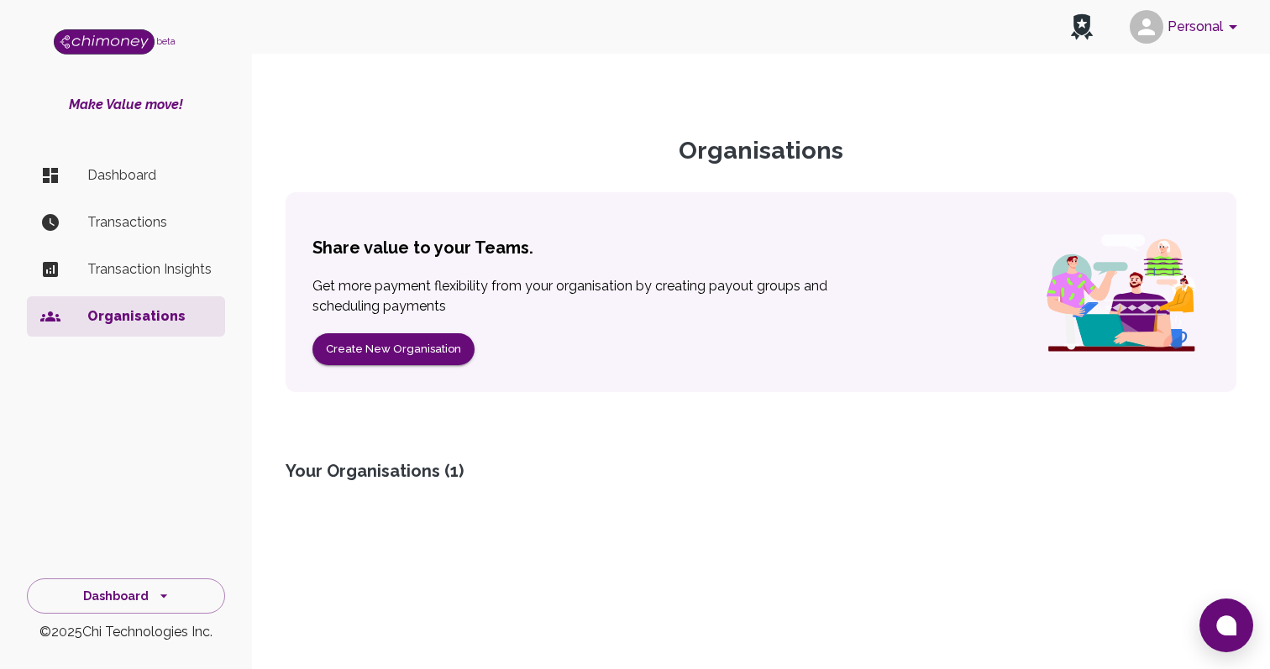
click at [101, 217] on p "Transactions" at bounding box center [149, 222] width 124 height 20
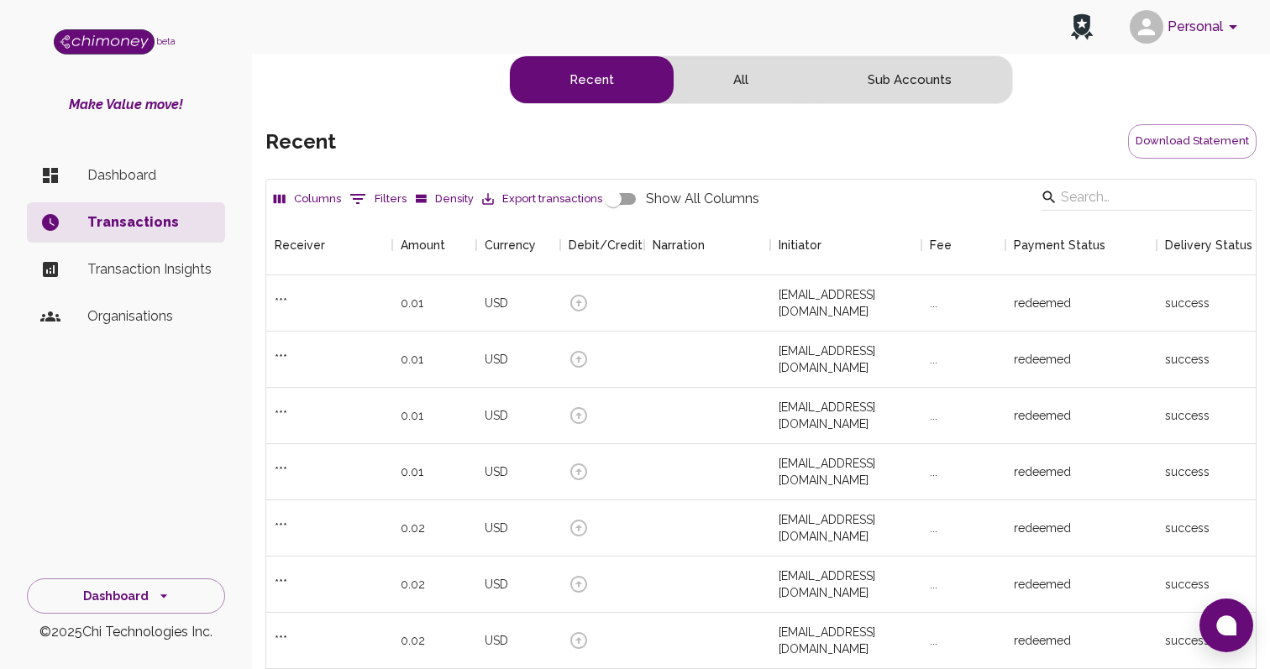
scroll to position [623, 989]
click at [923, 82] on button "Sub Accounts" at bounding box center [909, 79] width 203 height 47
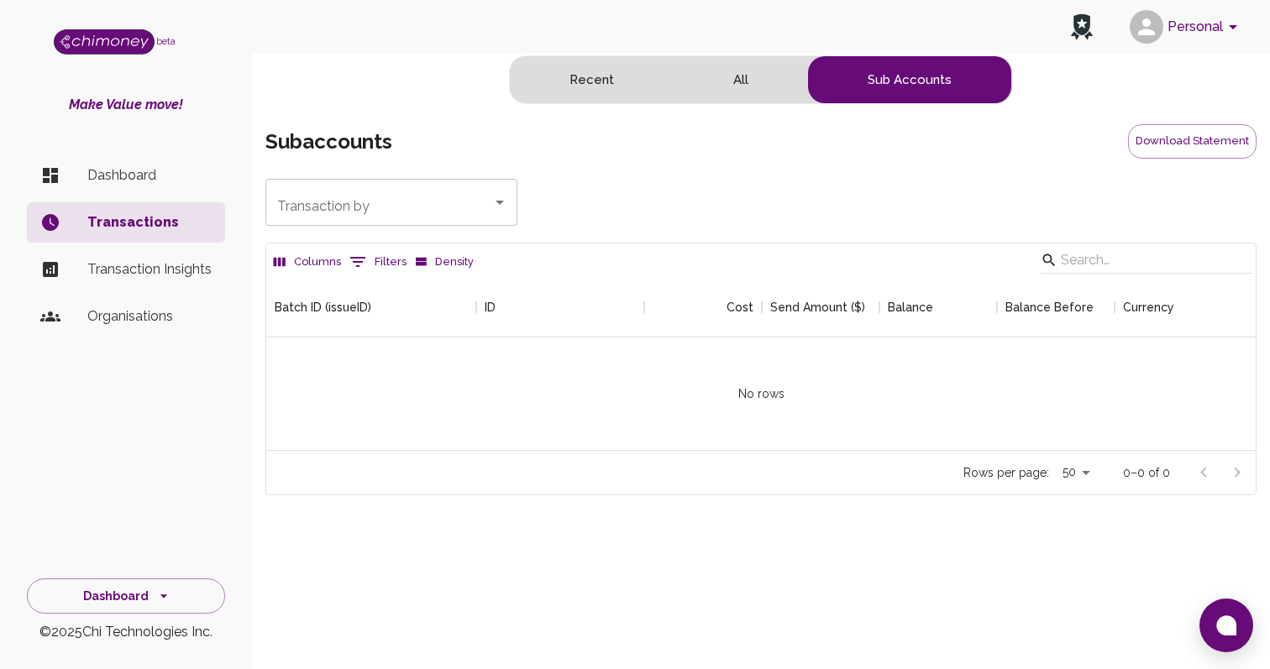
scroll to position [173, 989]
type input "[EMAIL_ADDRESS][DOMAIN_NAME]"
drag, startPoint x: 416, startPoint y: 182, endPoint x: 279, endPoint y: 186, distance: 136.9
click at [279, 186] on div "Transaction by test@yahoo.com Transaction by" at bounding box center [391, 202] width 252 height 47
click at [746, 80] on button "All" at bounding box center [741, 79] width 134 height 47
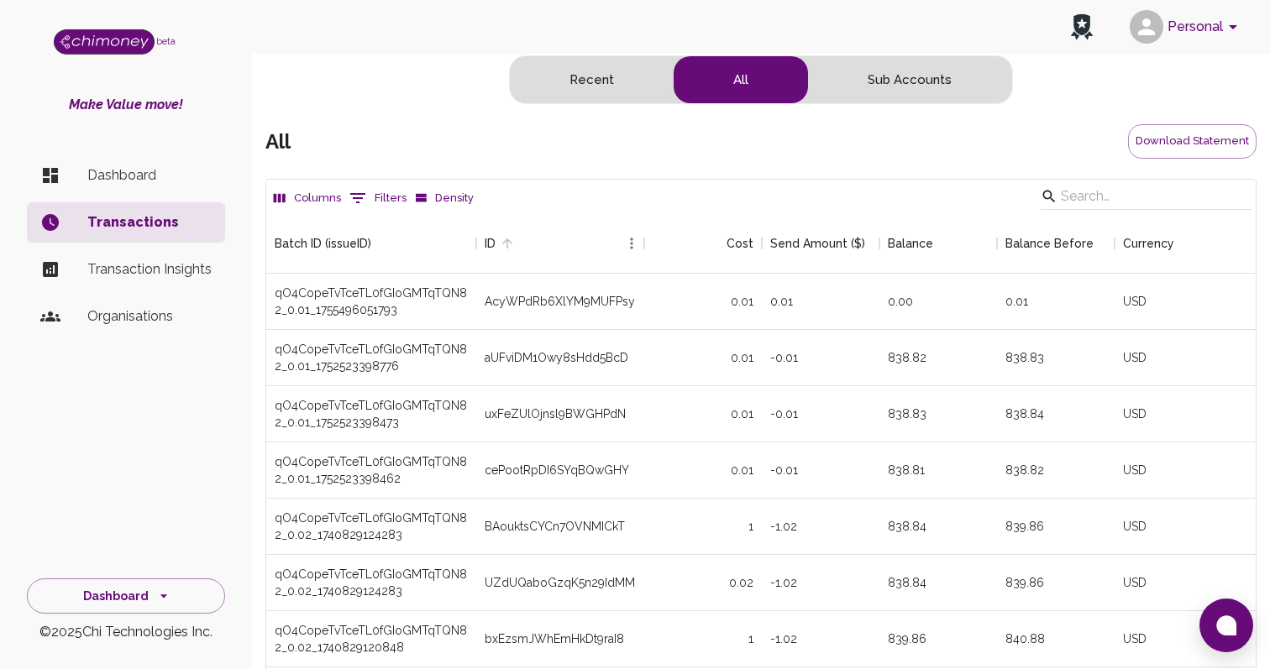
scroll to position [2874, 989]
click at [897, 78] on button "Sub Accounts" at bounding box center [909, 79] width 203 height 47
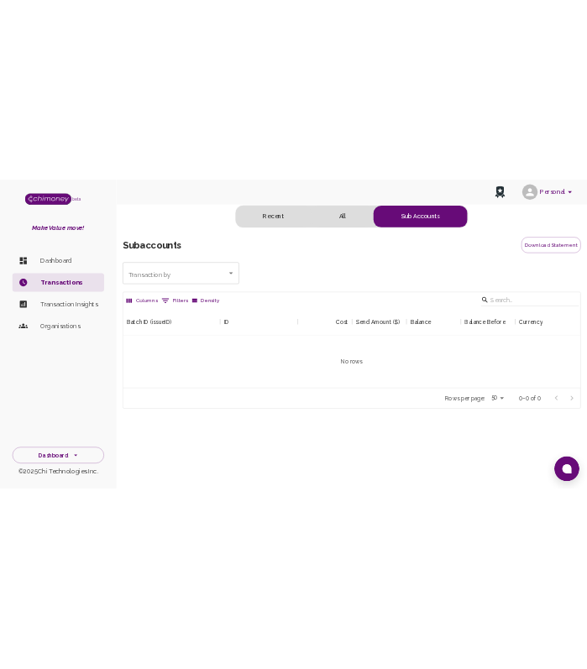
scroll to position [173, 989]
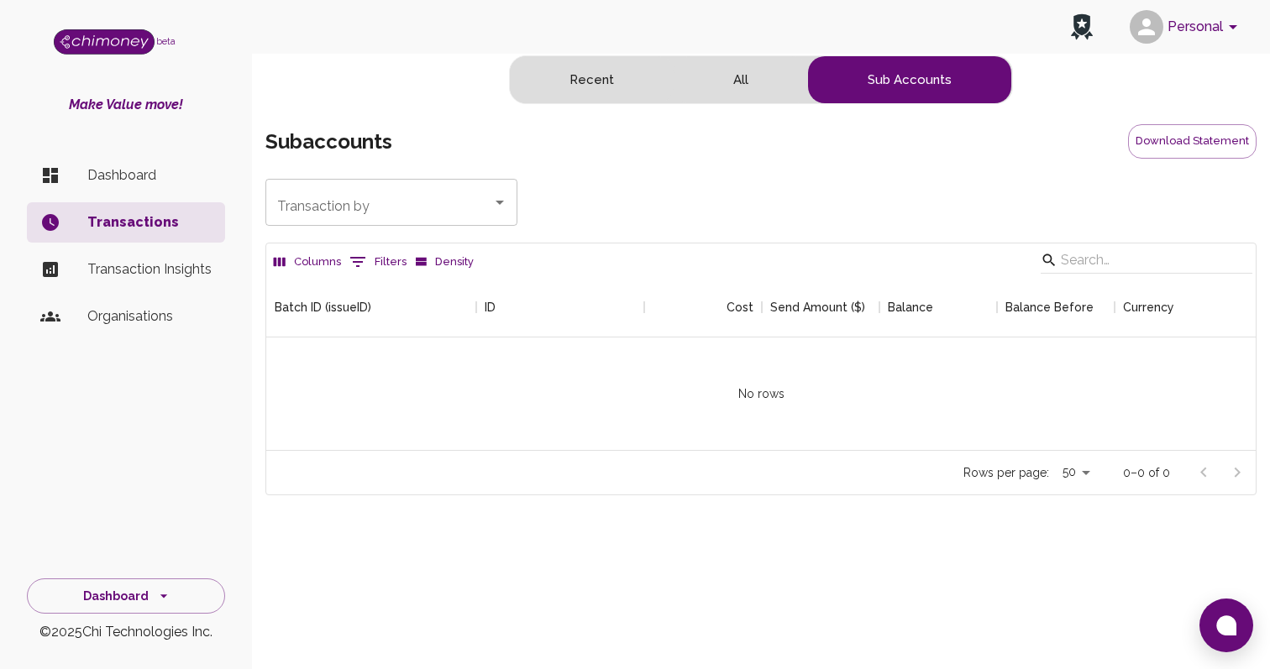
click at [367, 258] on button "0 Filters" at bounding box center [378, 262] width 66 height 27
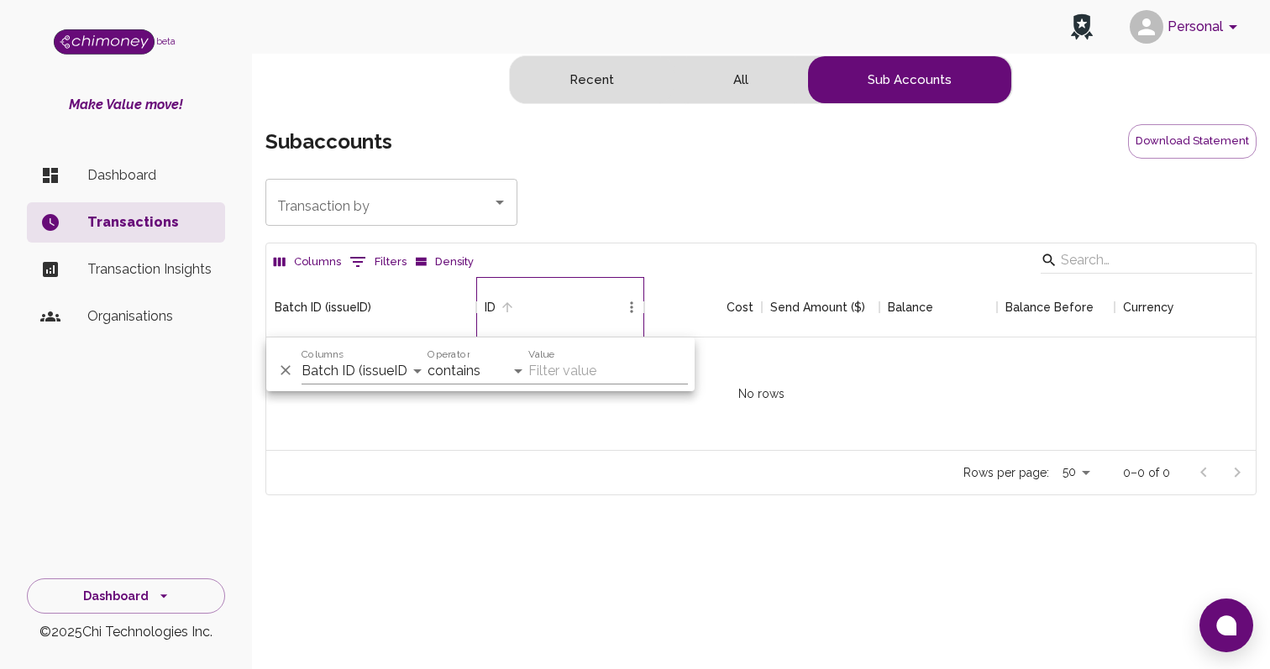
click at [531, 280] on div "ID" at bounding box center [552, 307] width 134 height 60
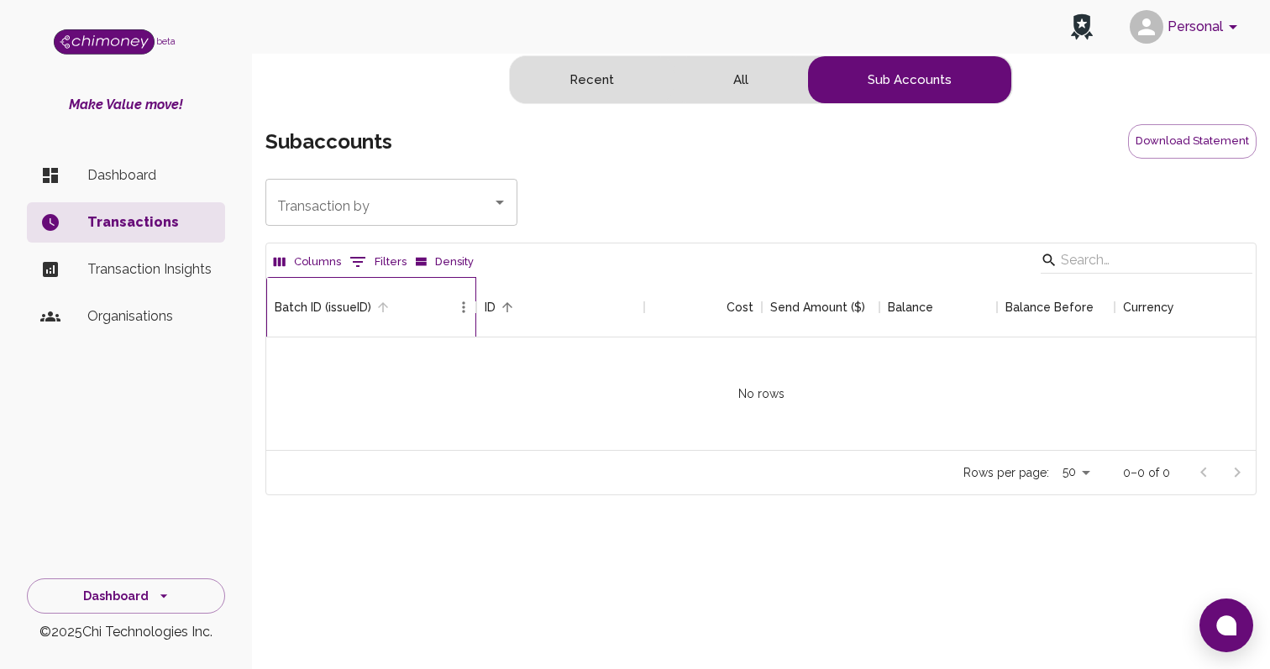
click at [375, 321] on div "Batch ID (issueID)" at bounding box center [363, 307] width 176 height 60
click at [378, 296] on button "Sort" at bounding box center [383, 308] width 24 height 24
click at [365, 307] on div "Batch ID (issueID)" at bounding box center [323, 307] width 97 height 60
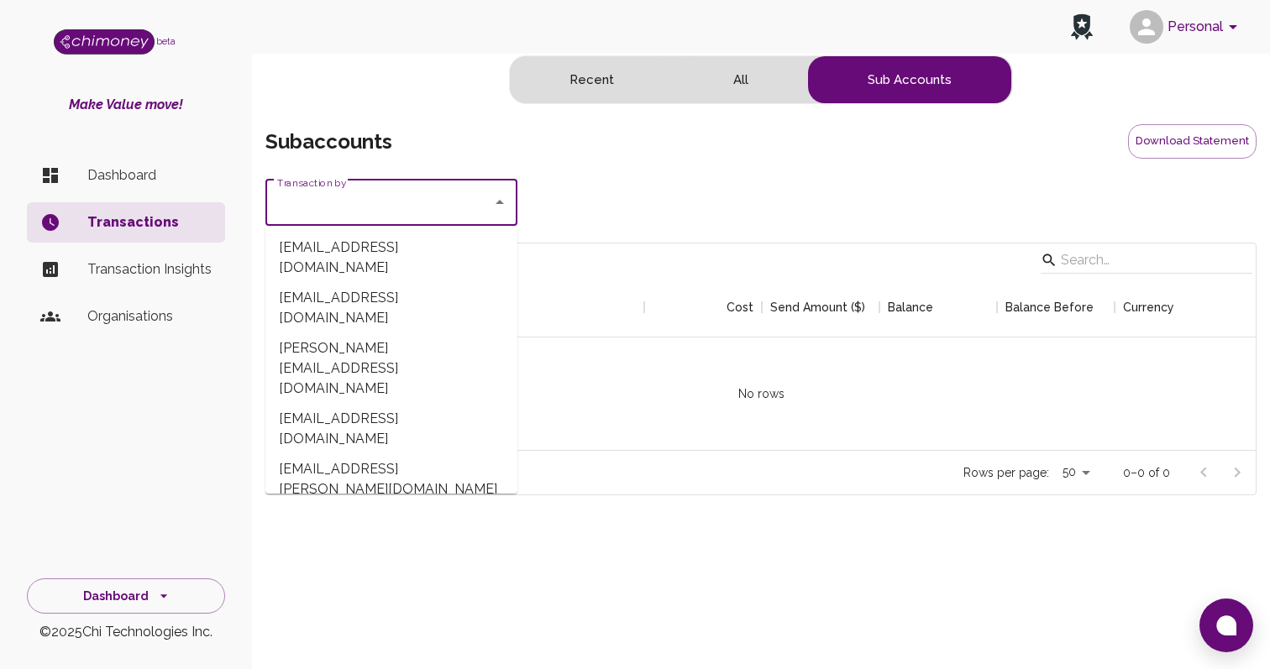
click at [407, 213] on input "Transaction by" at bounding box center [379, 202] width 212 height 32
click at [376, 333] on li "raul.ranete@hotmail.com" at bounding box center [391, 368] width 252 height 71
type input "raul.ranete@hotmail.com"
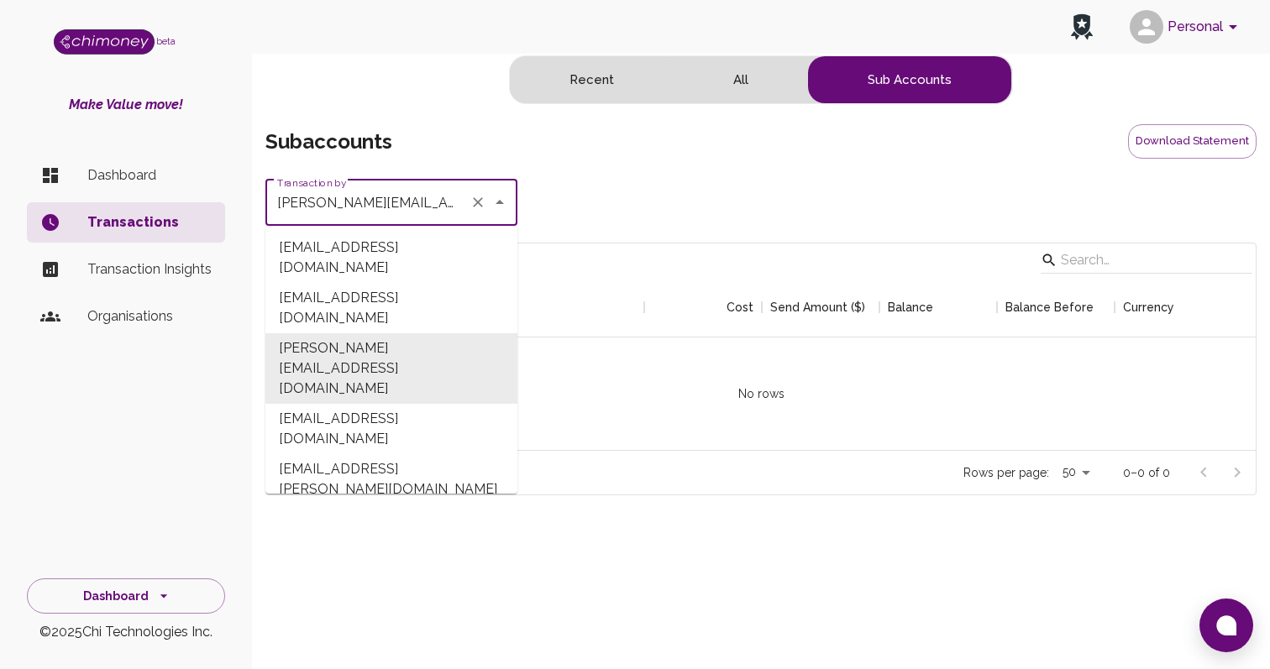
drag, startPoint x: 277, startPoint y: 206, endPoint x: 443, endPoint y: 207, distance: 166.3
click at [443, 207] on input "raul.ranete@hotmail.com" at bounding box center [368, 202] width 190 height 32
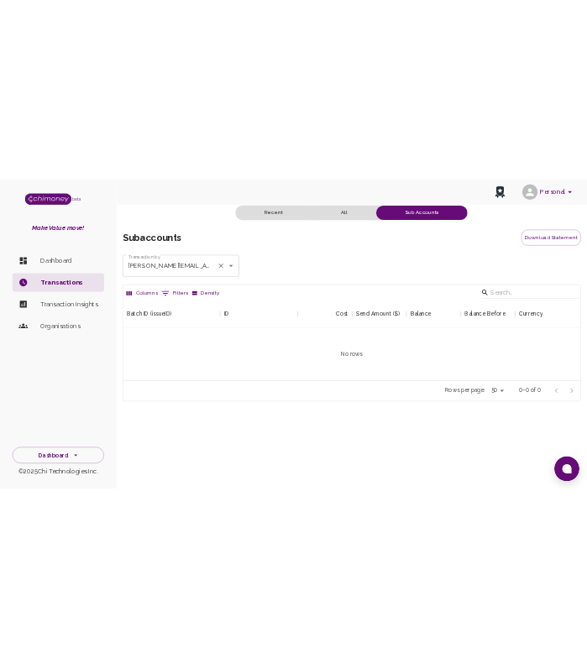
scroll to position [173, 559]
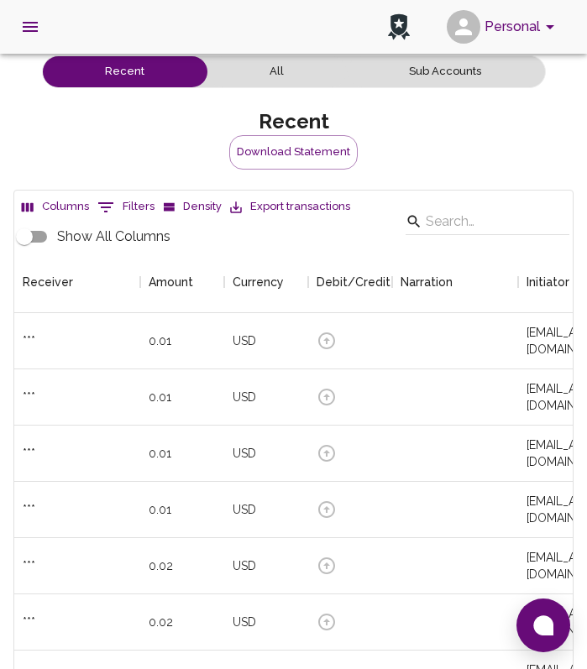
scroll to position [623, 559]
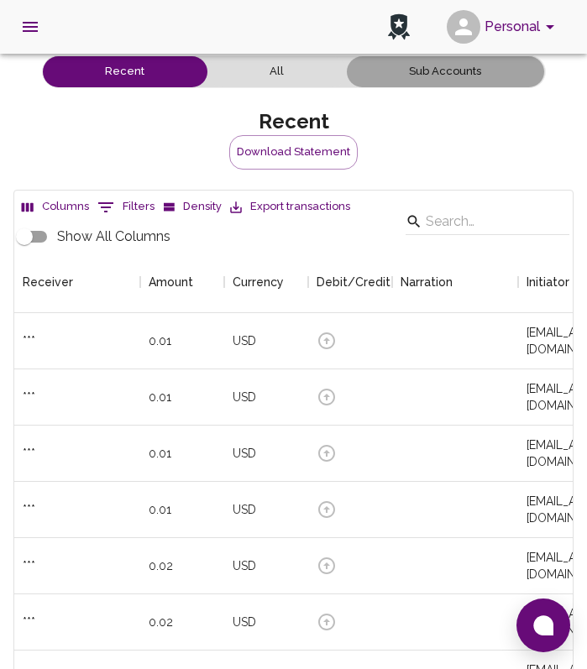
click at [435, 77] on button "Sub Accounts" at bounding box center [445, 71] width 197 height 31
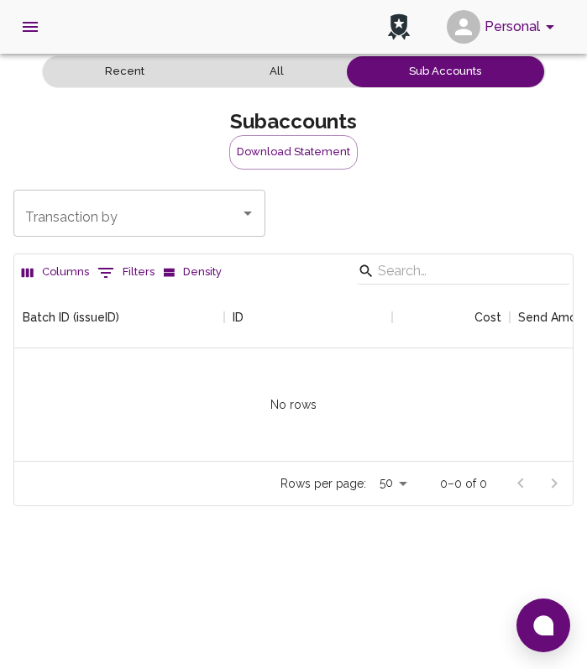
scroll to position [173, 559]
type input "[EMAIL_ADDRESS][DOMAIN_NAME]"
click at [229, 218] on icon "Clear" at bounding box center [226, 213] width 17 height 17
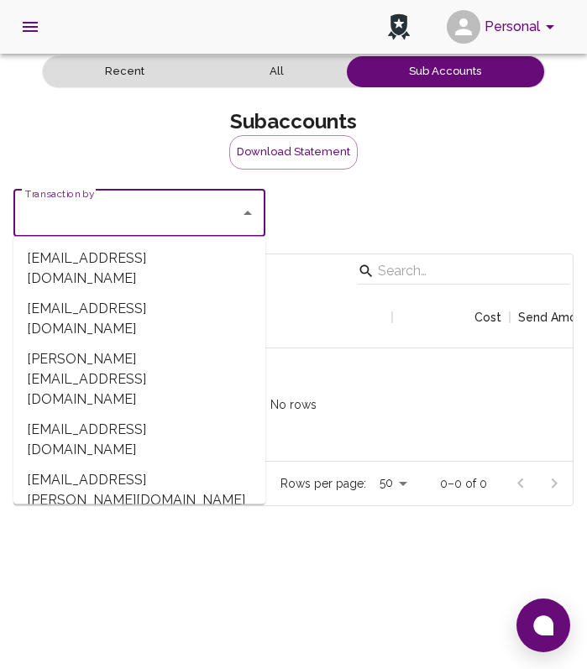
click at [169, 223] on input "Transaction by" at bounding box center [127, 213] width 212 height 32
click at [152, 344] on li "[PERSON_NAME][EMAIL_ADDRESS][DOMAIN_NAME]" at bounding box center [139, 379] width 252 height 71
type input "[PERSON_NAME][EMAIL_ADDRESS][DOMAIN_NAME]"
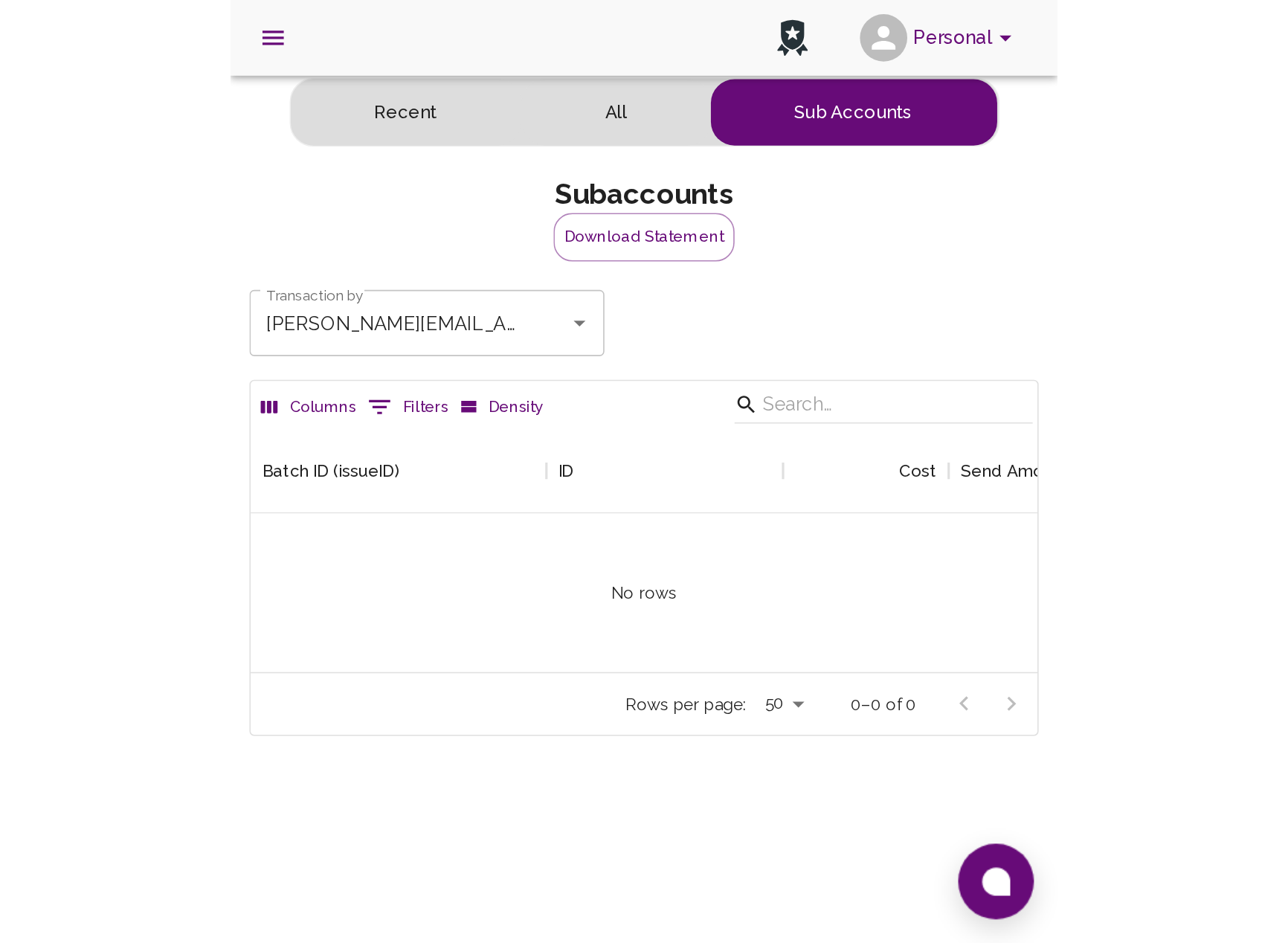
scroll to position [153, 1039]
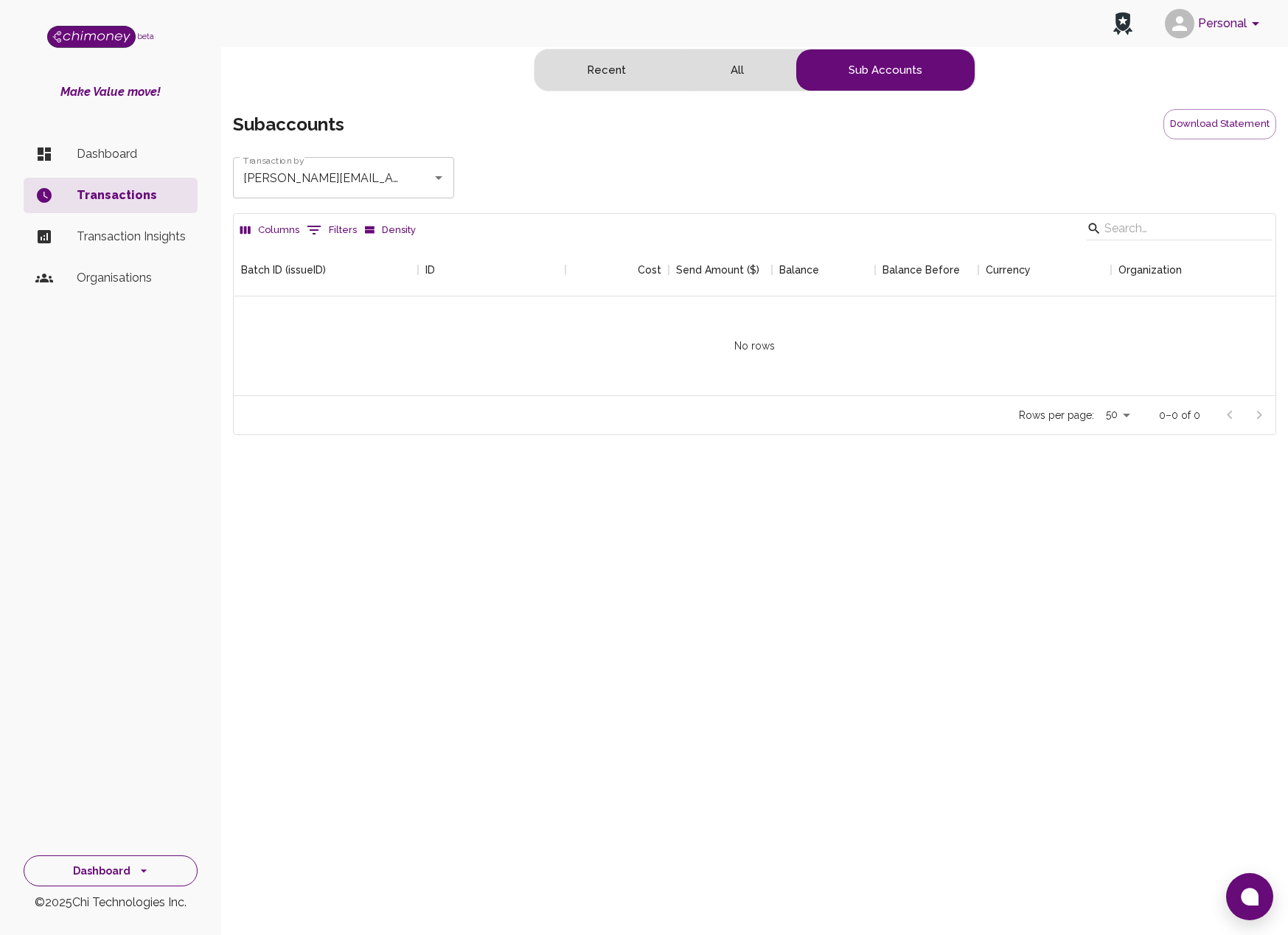
click at [106, 587] on button "Dashboard" at bounding box center [111, 871] width 174 height 32
click at [100, 587] on li "Identity Management" at bounding box center [111, 838] width 173 height 35
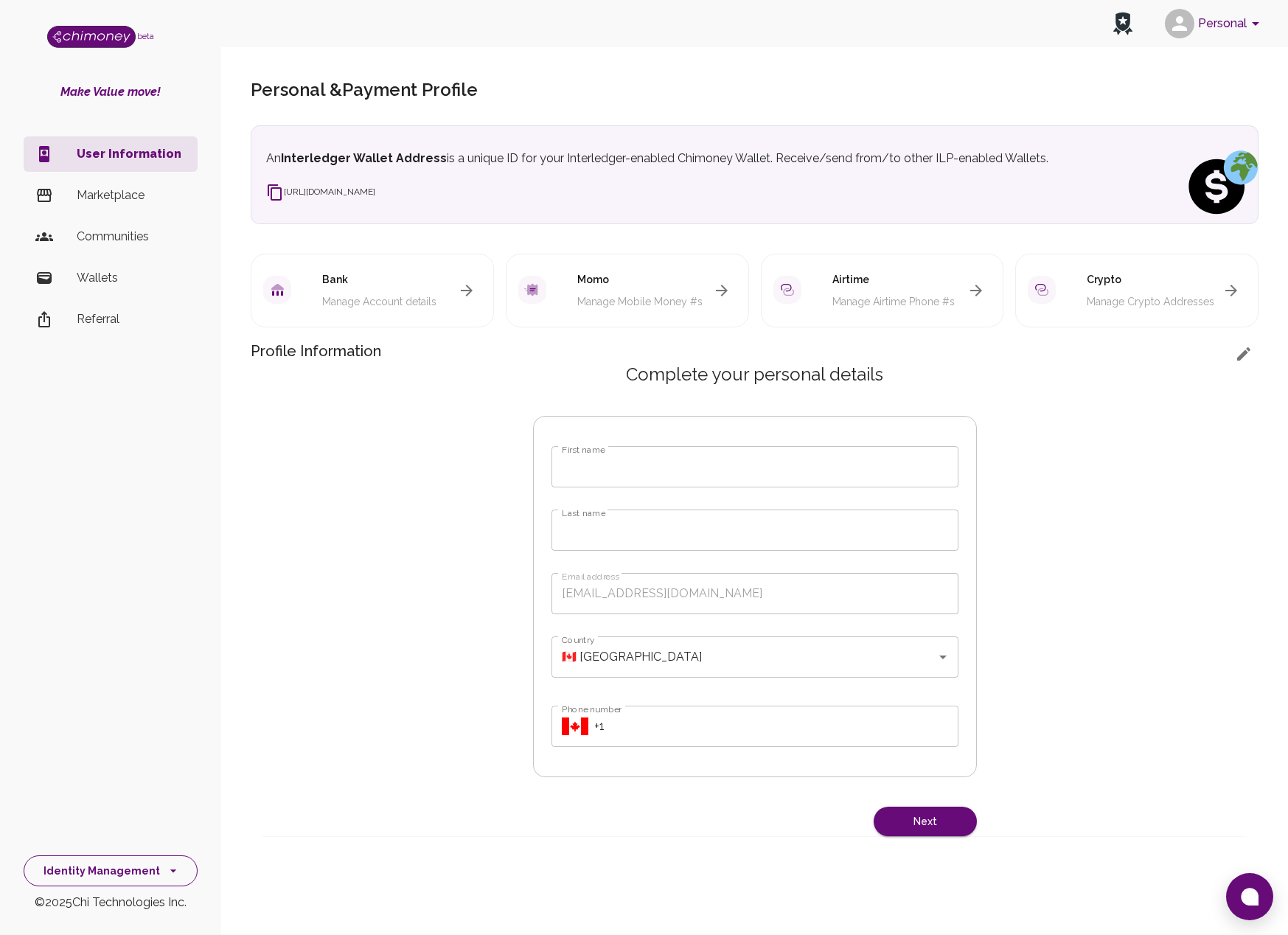
click at [115, 587] on button "Identity Management" at bounding box center [111, 871] width 174 height 32
click at [105, 587] on li "Developers & API" at bounding box center [111, 802] width 173 height 35
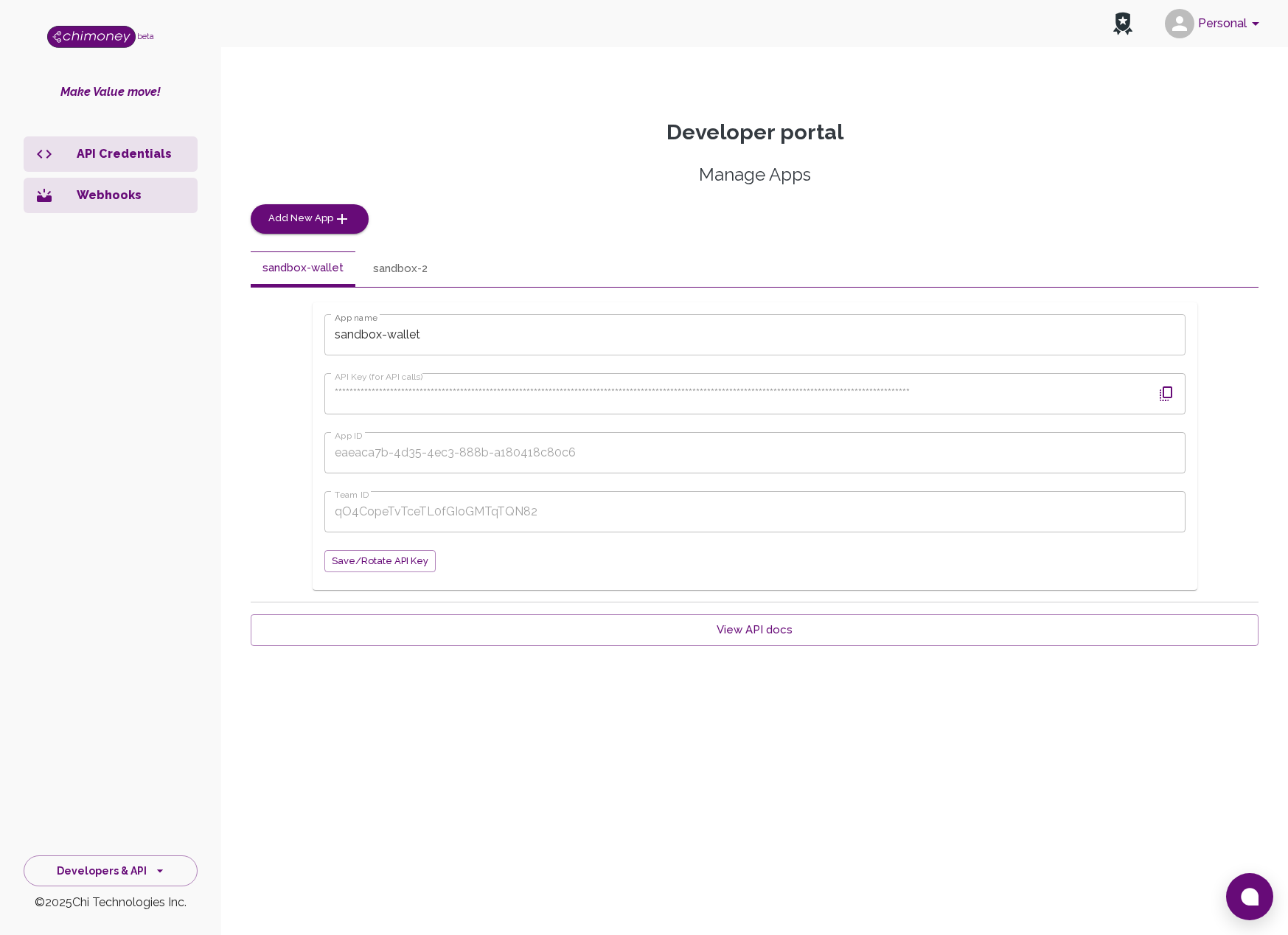
click at [127, 195] on p "Webhooks" at bounding box center [131, 195] width 109 height 18
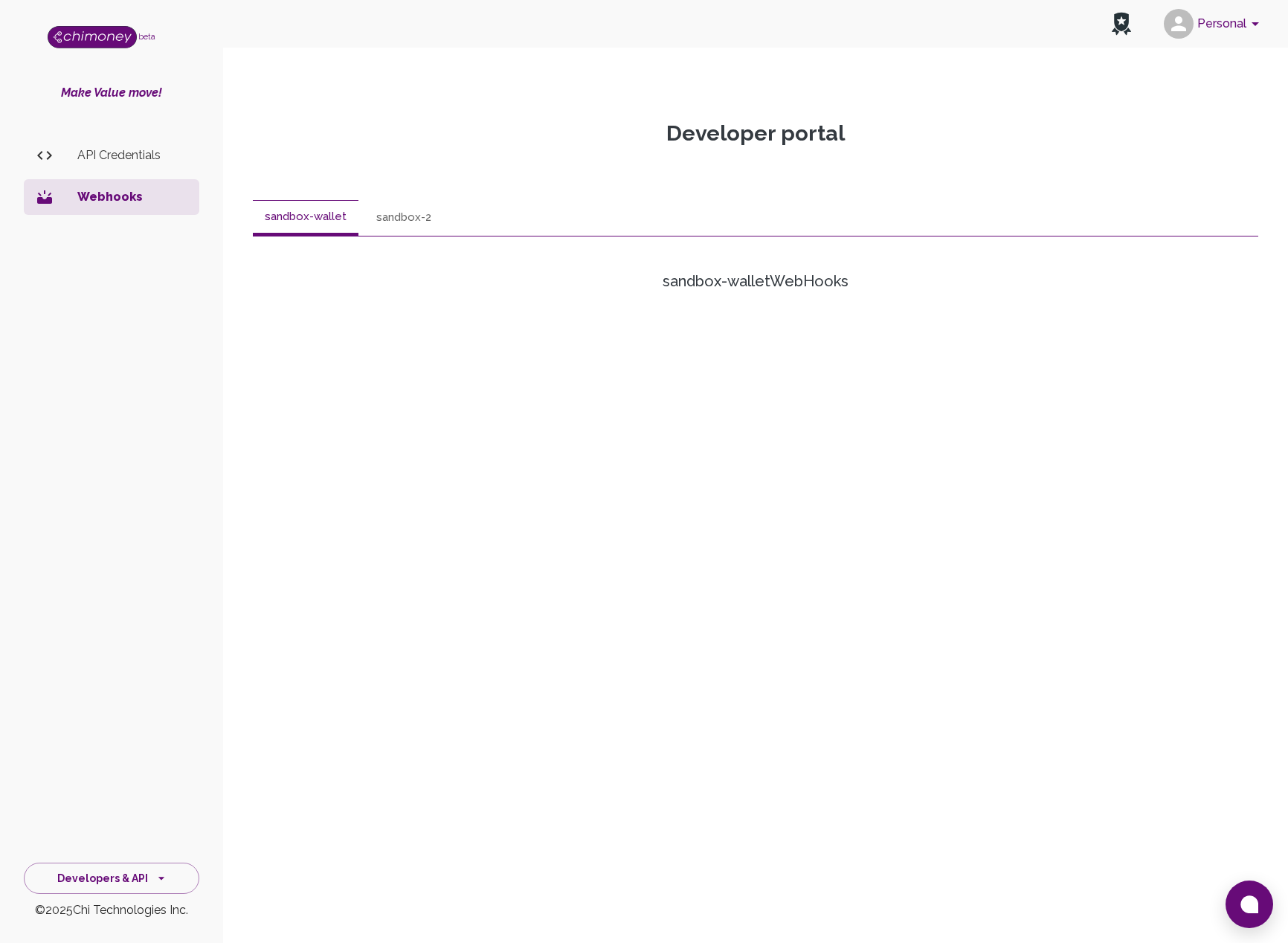
click at [86, 156] on p "API Credentials" at bounding box center [132, 155] width 110 height 18
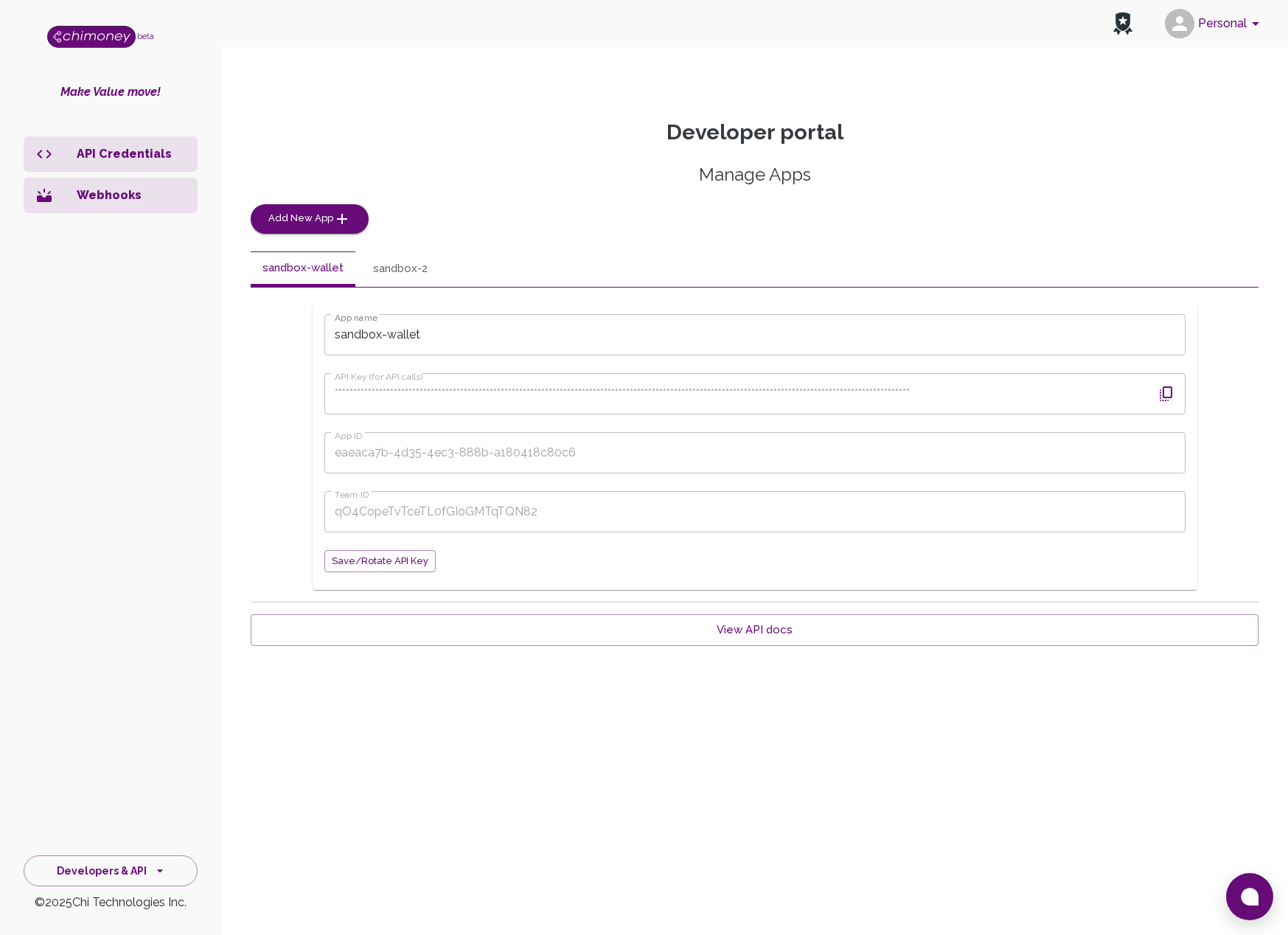
click at [514, 390] on icon "button" at bounding box center [1167, 393] width 18 height 18
click at [104, 201] on p "Webhooks" at bounding box center [131, 195] width 109 height 18
